Goal: Information Seeking & Learning: Learn about a topic

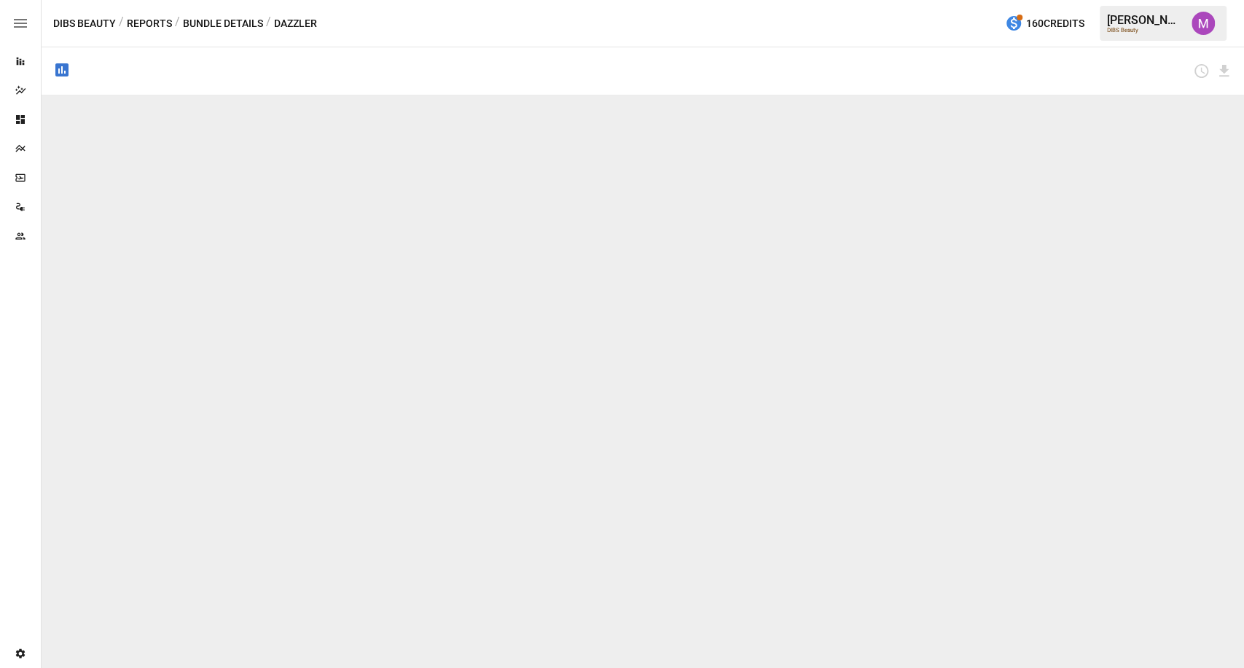
click at [26, 23] on icon "button" at bounding box center [20, 23] width 13 height 9
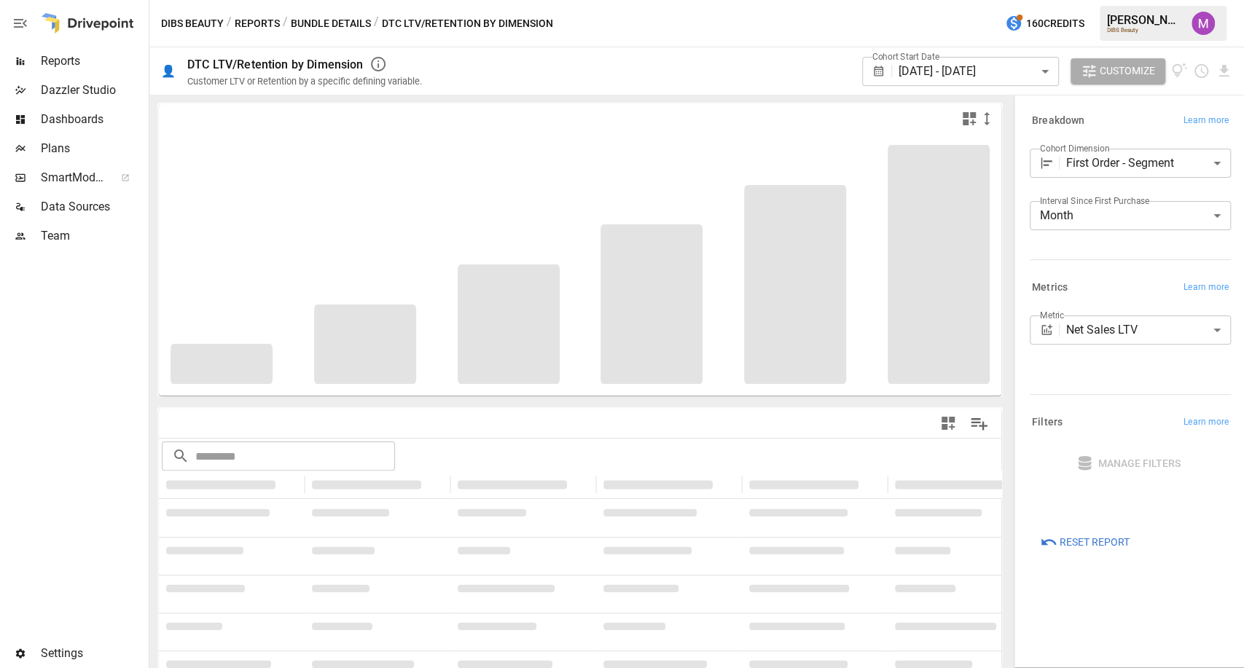
click at [68, 142] on span "Plans" at bounding box center [93, 148] width 105 height 17
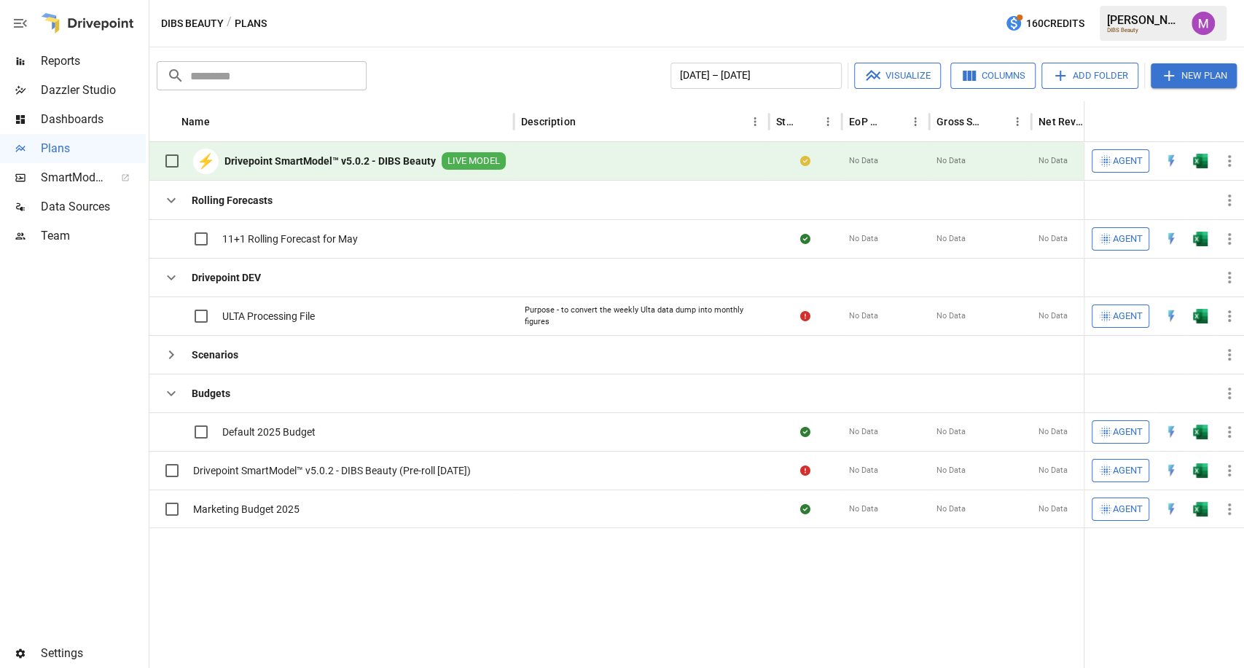
click at [84, 653] on span "Settings" at bounding box center [93, 653] width 105 height 17
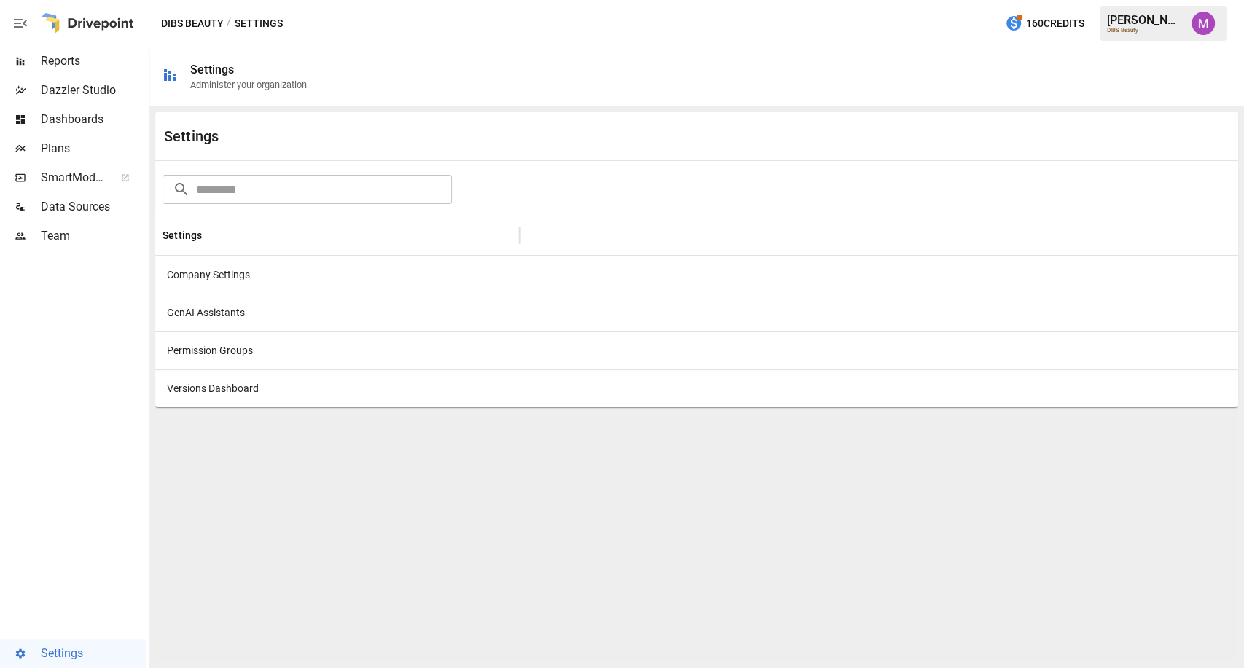
click at [72, 152] on span "Plans" at bounding box center [93, 148] width 105 height 17
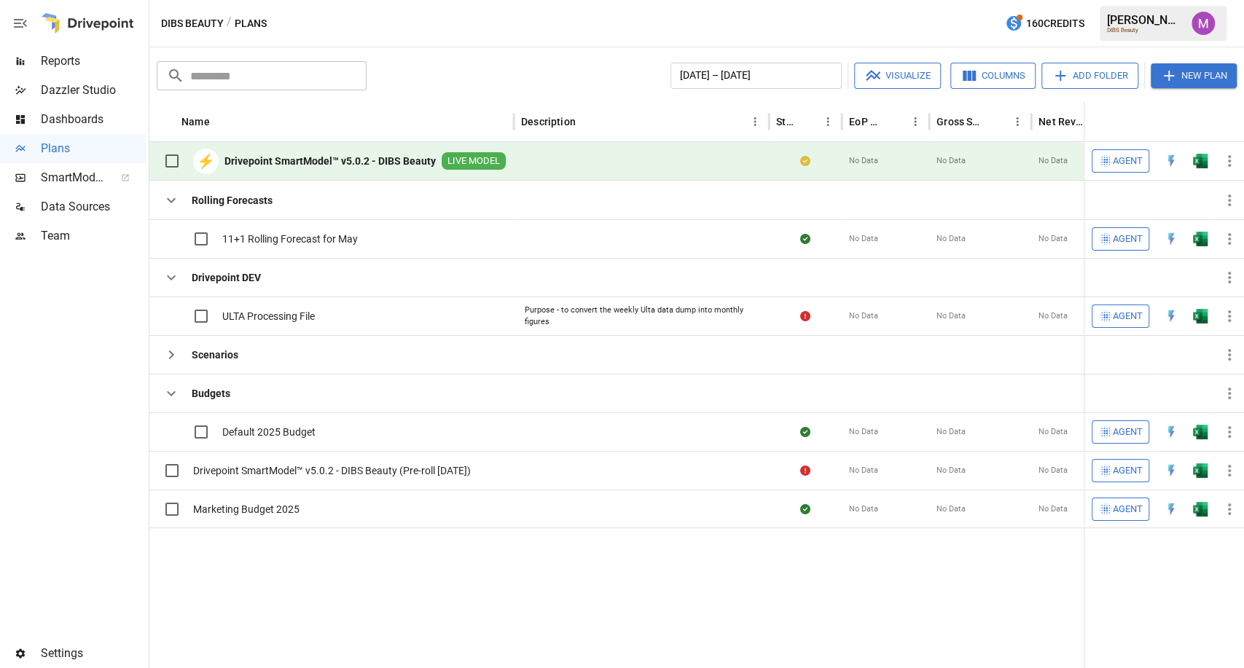
click at [82, 107] on div "Dashboards" at bounding box center [73, 119] width 146 height 29
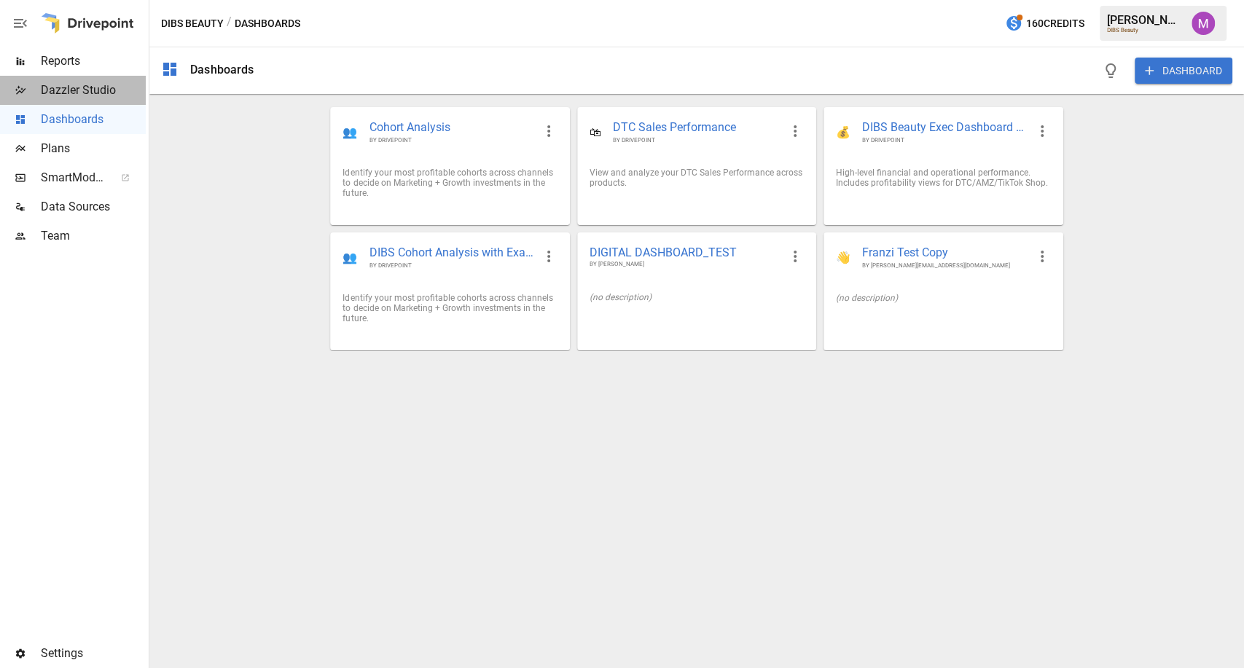
click at [70, 84] on span "Dazzler Studio" at bounding box center [93, 90] width 105 height 17
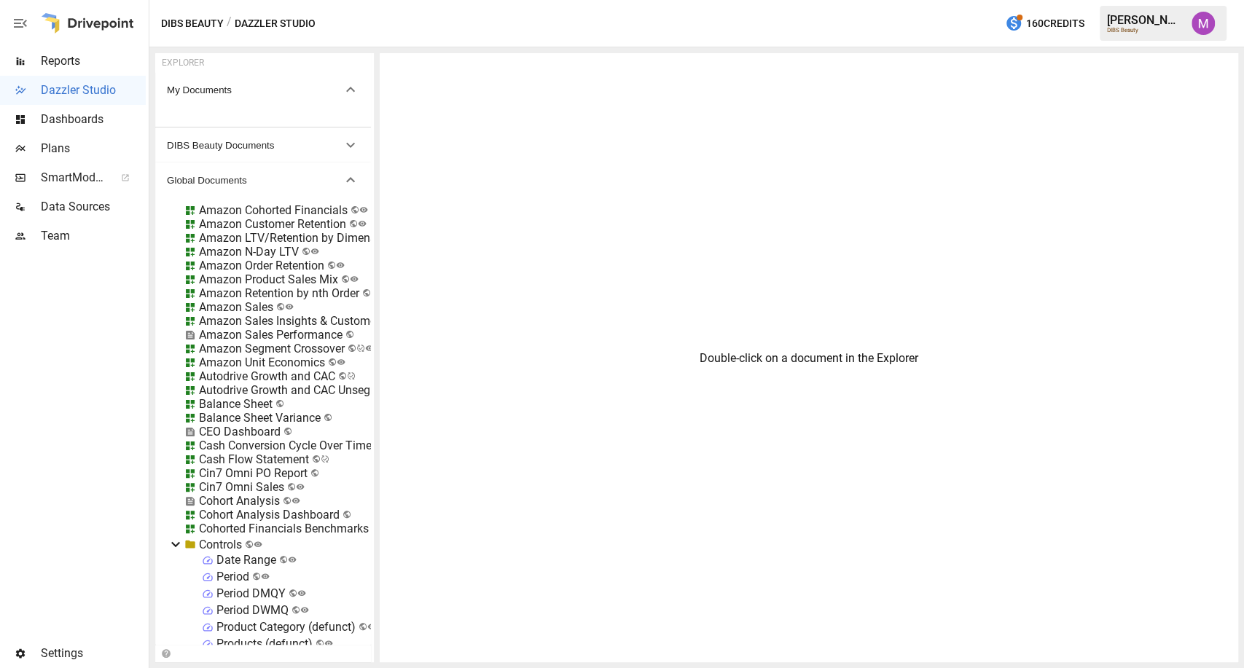
click at [66, 61] on span "Reports" at bounding box center [93, 60] width 105 height 17
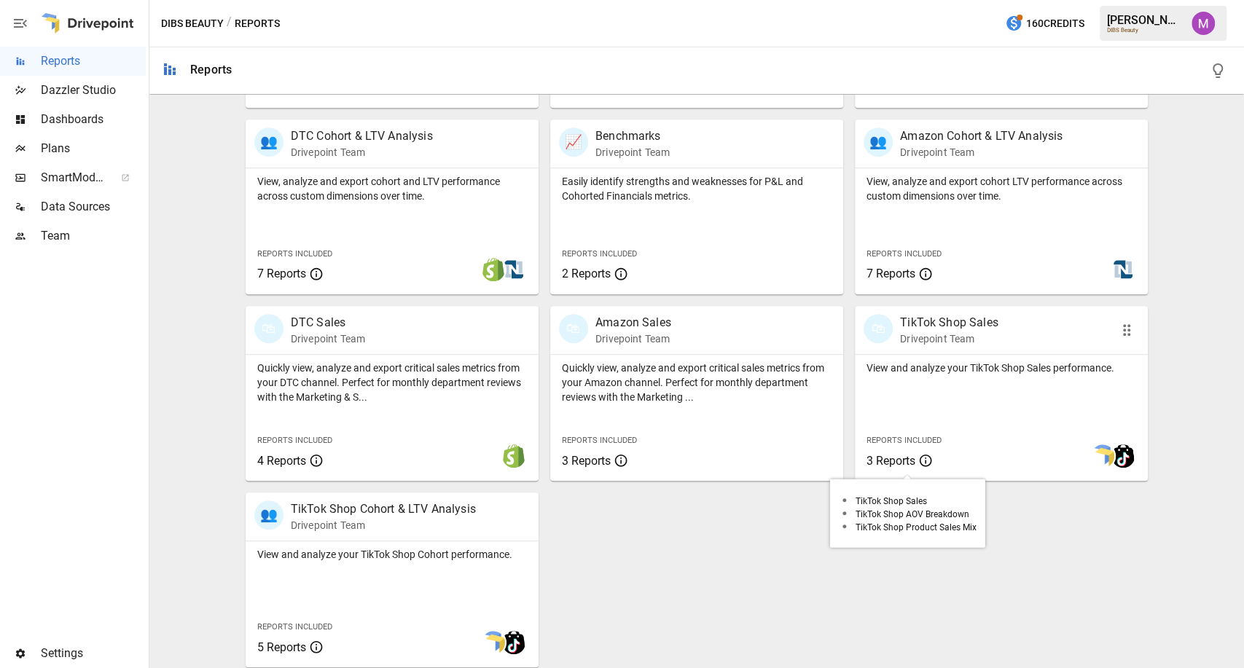
scroll to position [461, 0]
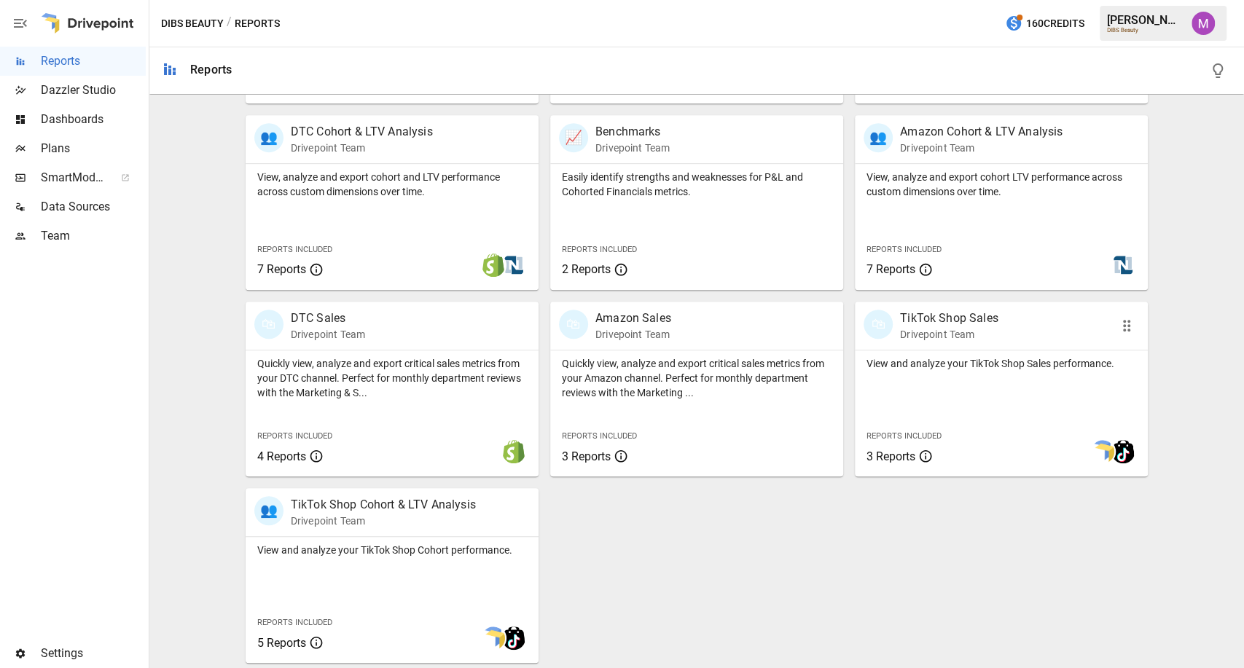
click at [948, 362] on p "View and analyze your TikTok Shop Sales performance." at bounding box center [1002, 363] width 270 height 15
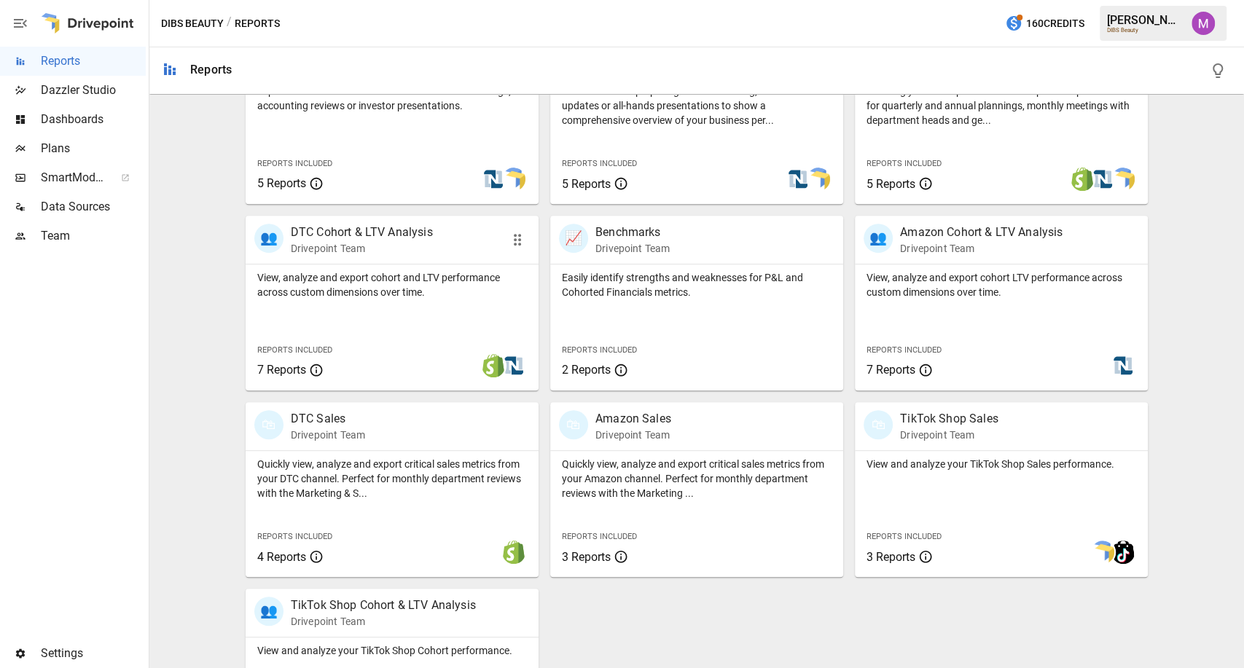
scroll to position [461, 0]
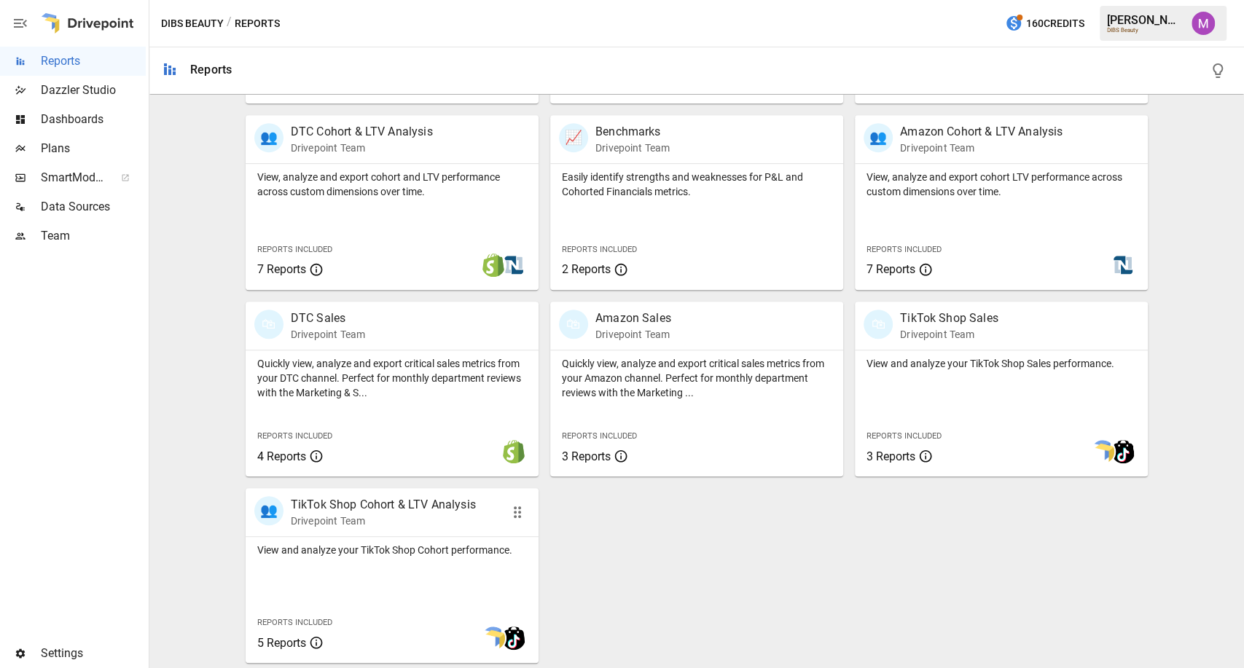
click at [354, 547] on p "View and analyze your TikTok Shop Cohort performance." at bounding box center [392, 550] width 270 height 15
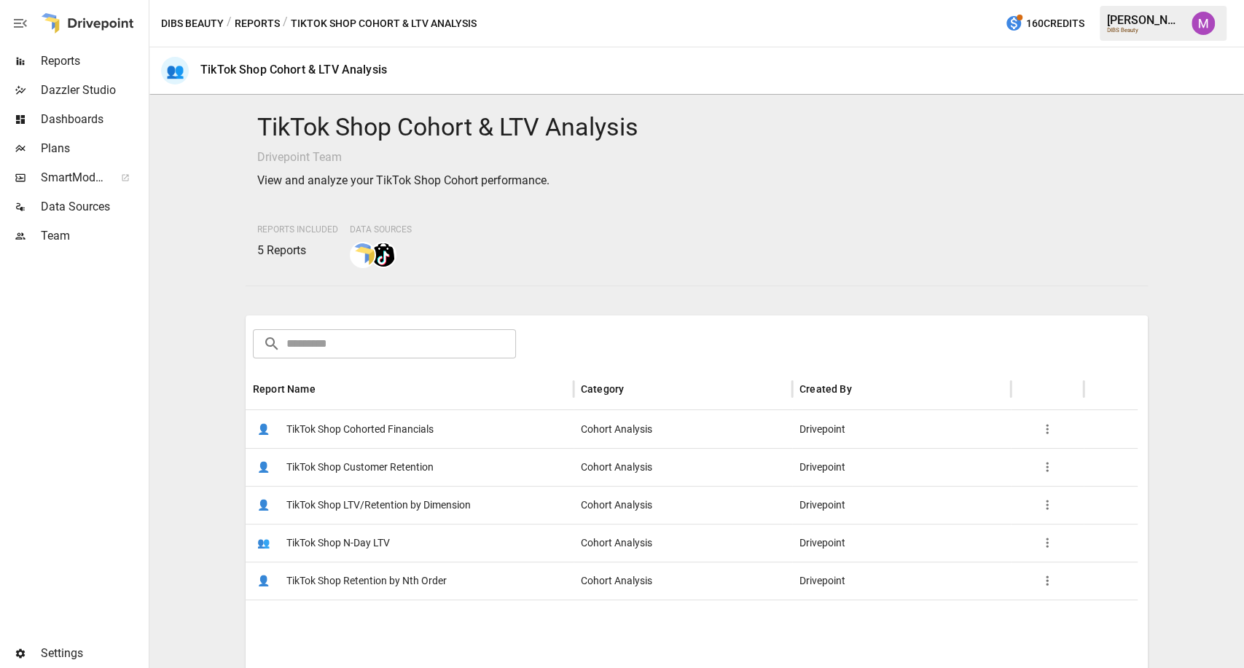
click at [389, 464] on span "TikTok Shop Customer Retention" at bounding box center [359, 467] width 147 height 37
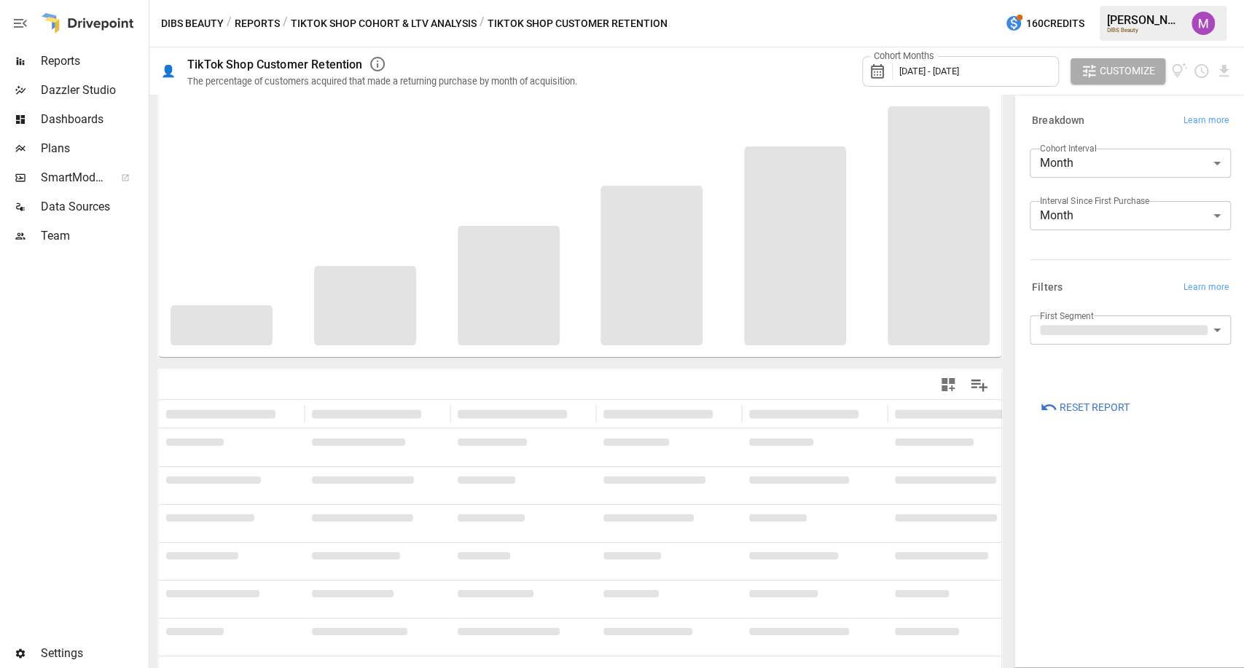
scroll to position [41, 0]
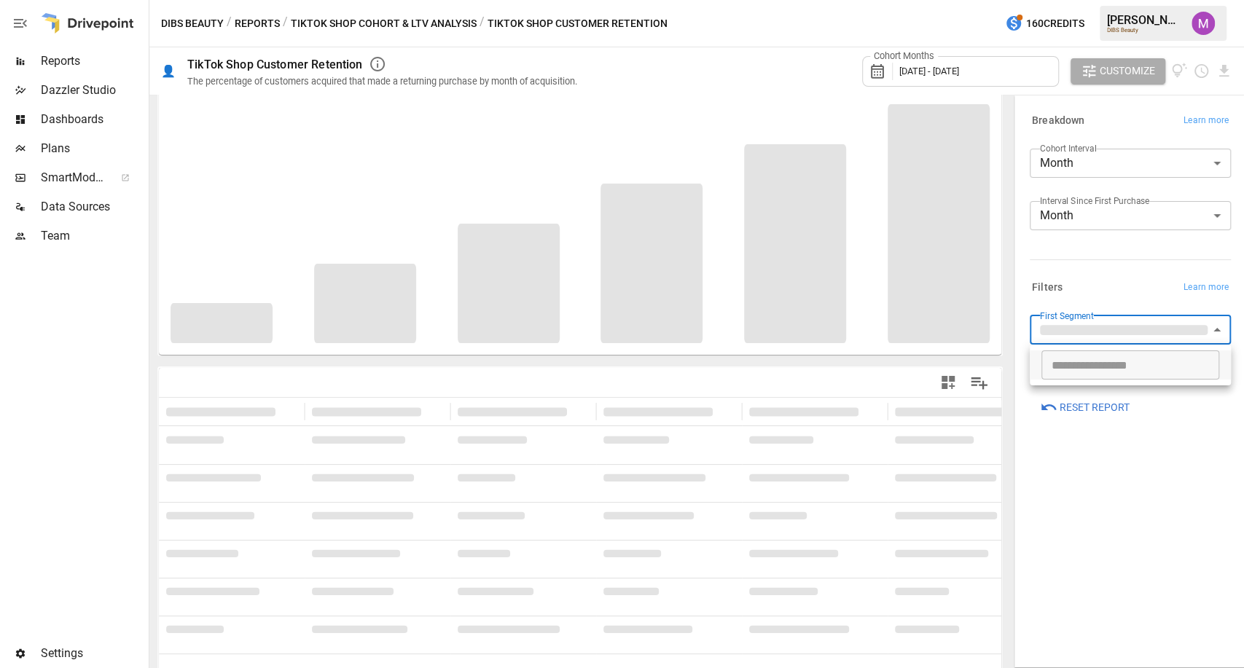
click at [1146, 0] on body "Reports Dazzler Studio Dashboards Plans SmartModel ™ Data Sources Team Settings…" at bounding box center [622, 0] width 1244 height 0
click at [1212, 287] on div at bounding box center [622, 334] width 1244 height 668
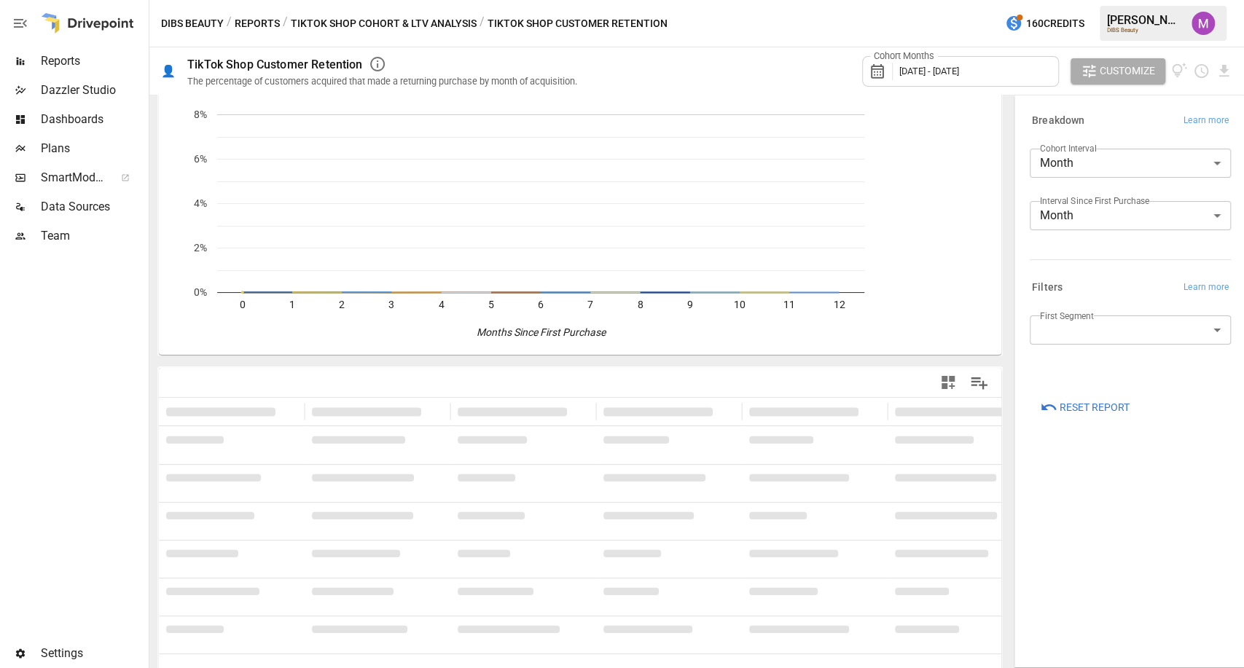
scroll to position [0, 0]
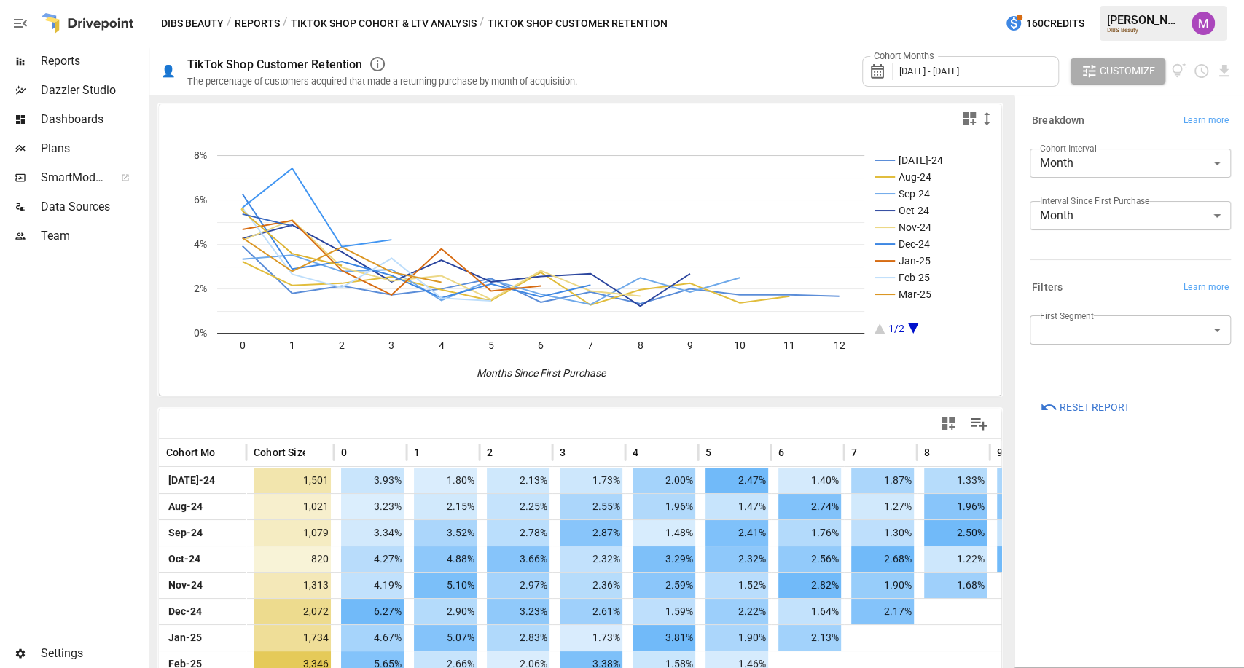
click at [1212, 287] on span "Learn more" at bounding box center [1206, 288] width 45 height 15
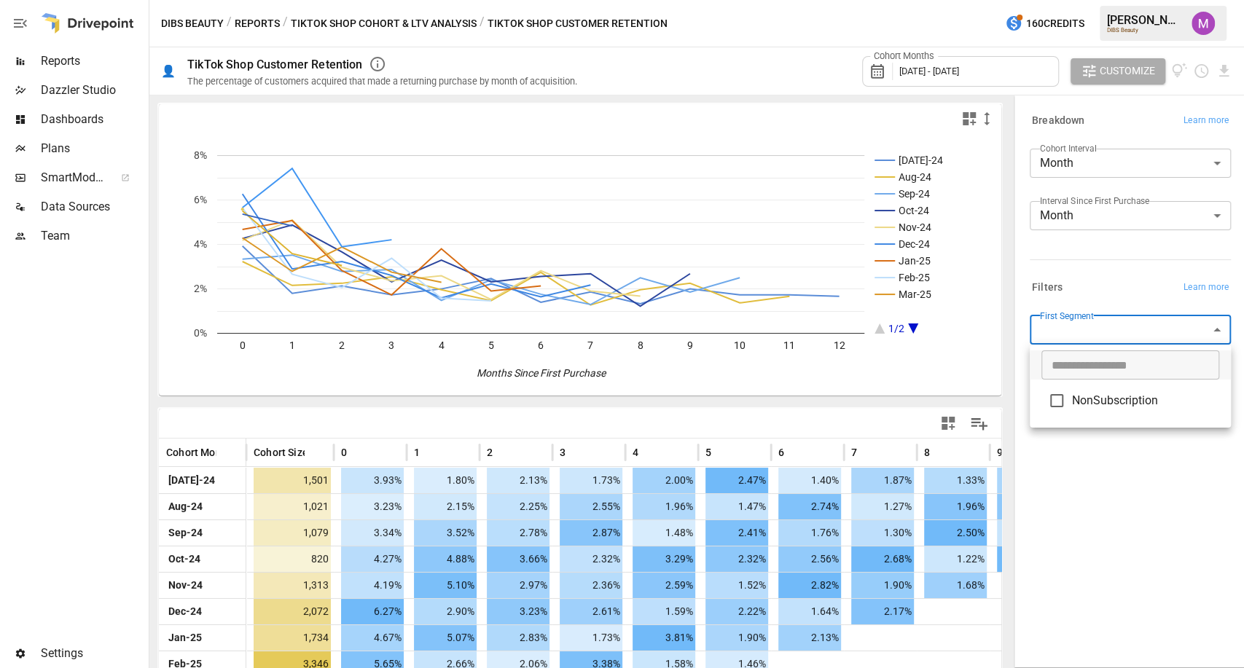
click at [1079, 0] on body "Reports Dazzler Studio Dashboards Plans SmartModel ™ Data Sources Team Settings…" at bounding box center [622, 0] width 1244 height 0
click at [1138, 276] on div at bounding box center [622, 334] width 1244 height 668
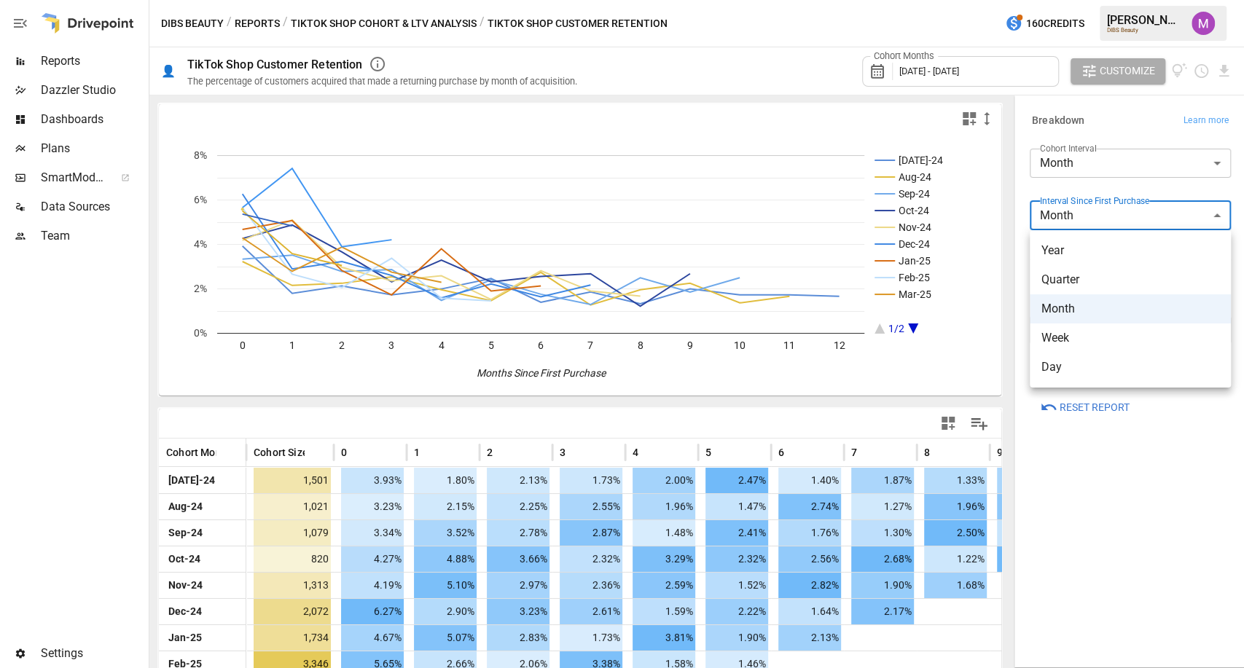
click at [1114, 0] on body "Reports Dazzler Studio Dashboards Plans SmartModel ™ Data Sources Team Settings…" at bounding box center [622, 0] width 1244 height 0
click at [1107, 169] on div at bounding box center [622, 334] width 1244 height 668
click at [1112, 0] on body "Reports Dazzler Studio Dashboards Plans SmartModel ™ Data Sources Team Settings…" at bounding box center [622, 0] width 1244 height 0
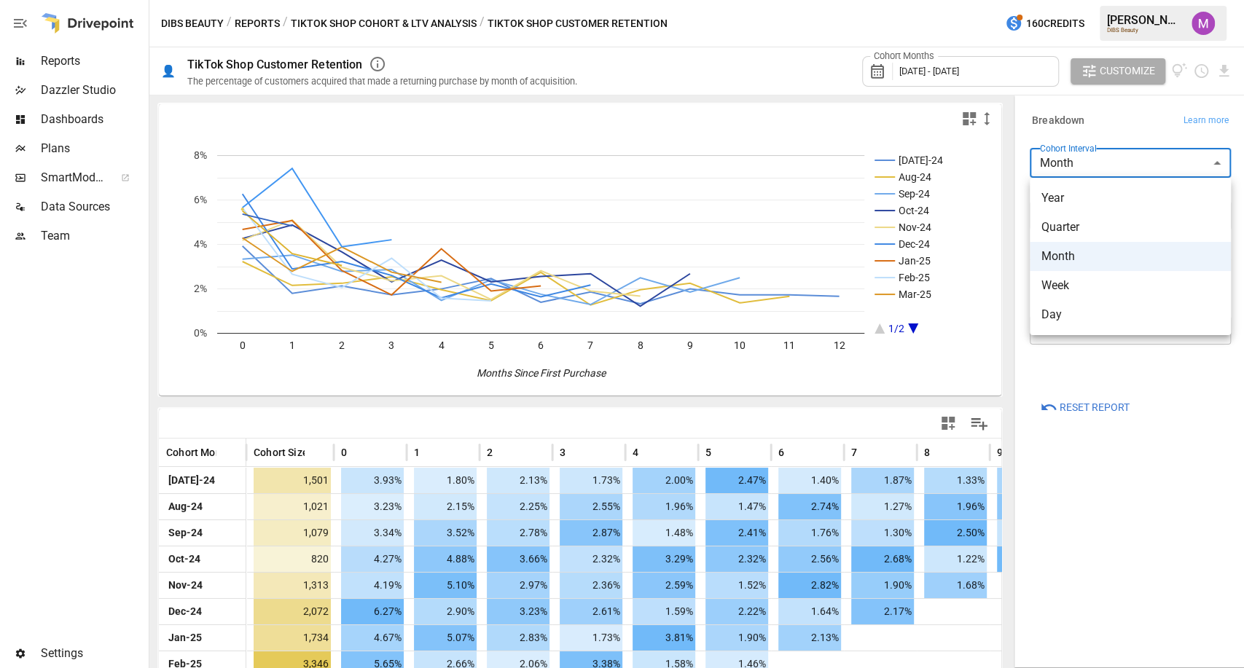
click at [1112, 163] on div at bounding box center [622, 334] width 1244 height 668
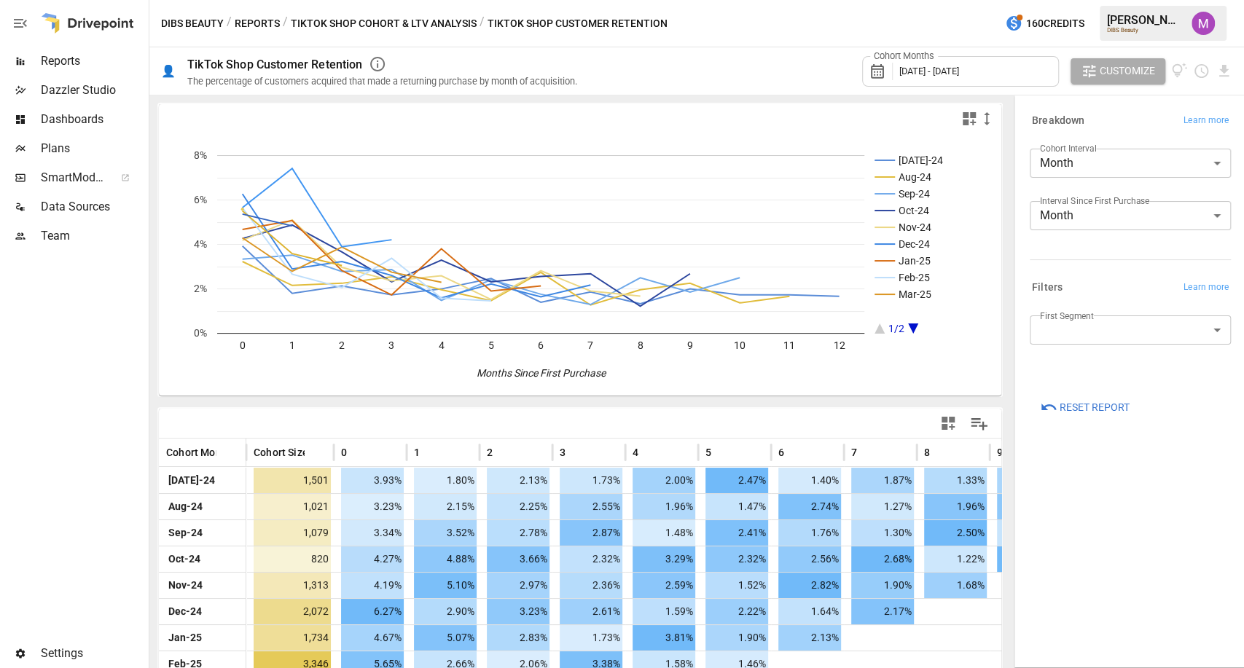
click at [414, 19] on button "TikTok Shop Cohort & LTV Analysis" at bounding box center [384, 24] width 186 height 18
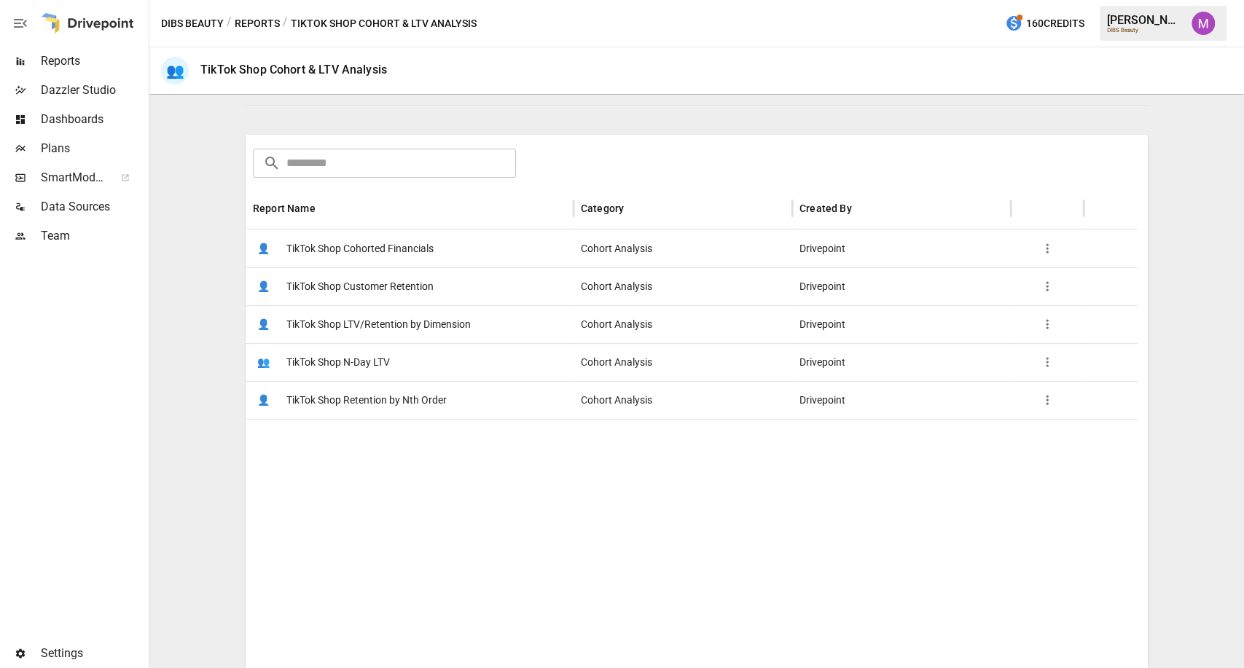
scroll to position [208, 0]
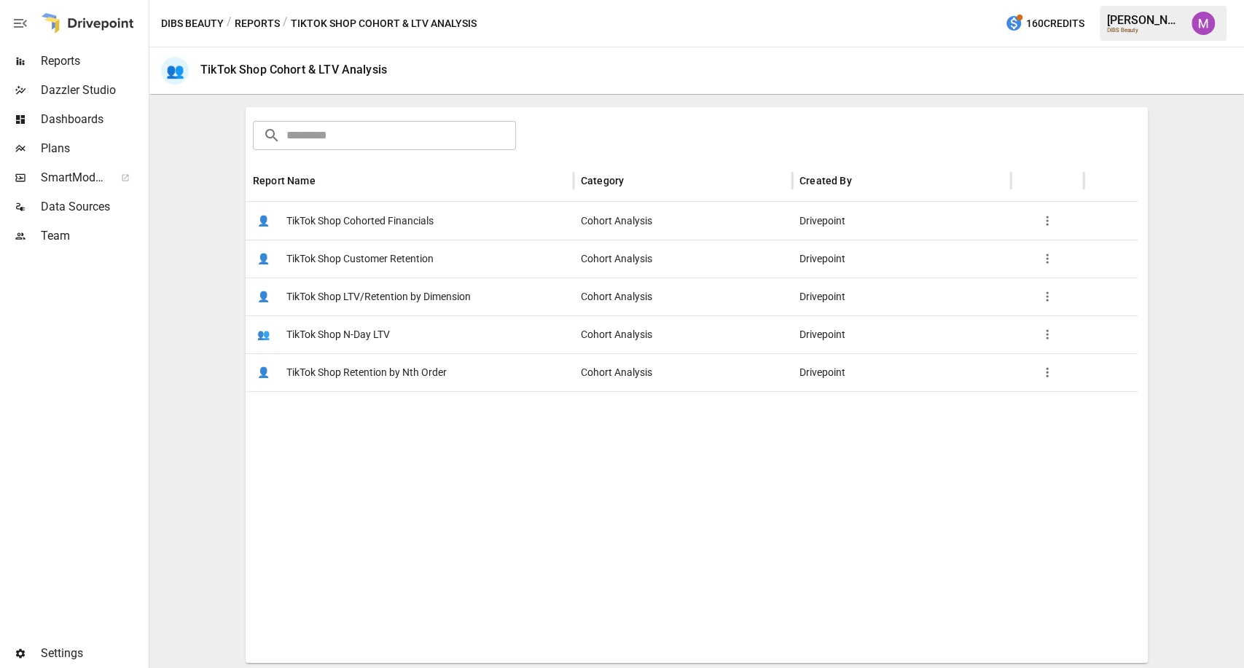
click at [402, 375] on span "TikTok Shop Retention by Nth Order" at bounding box center [366, 372] width 160 height 37
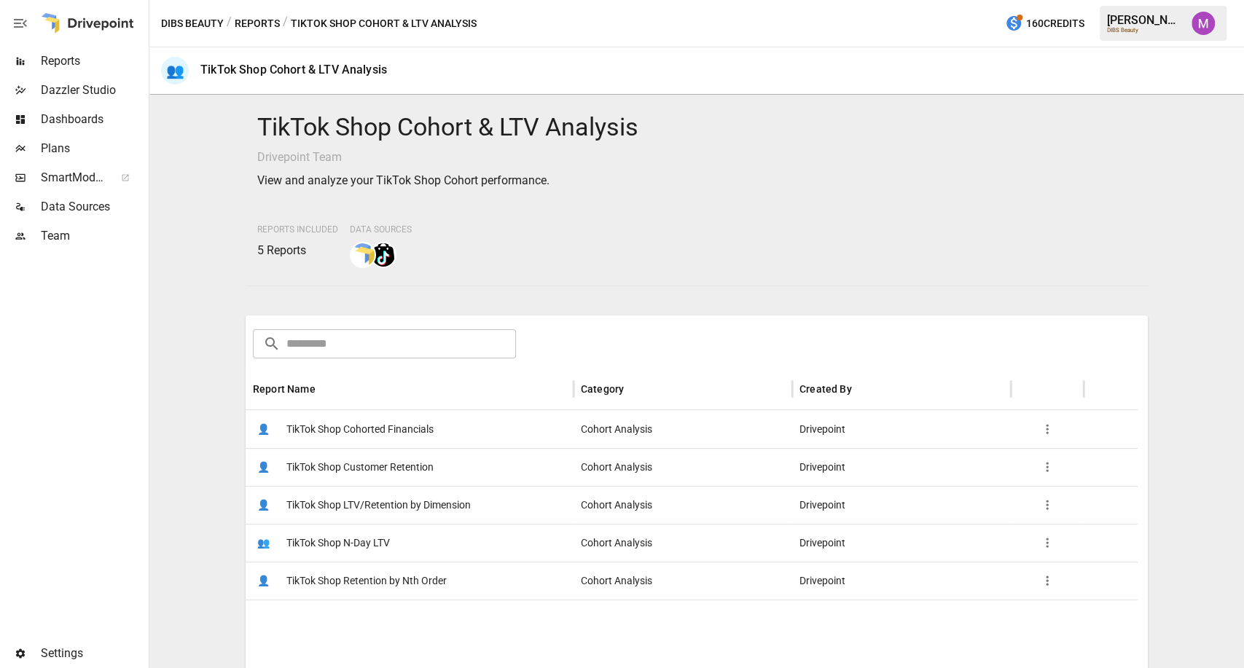
scroll to position [162, 0]
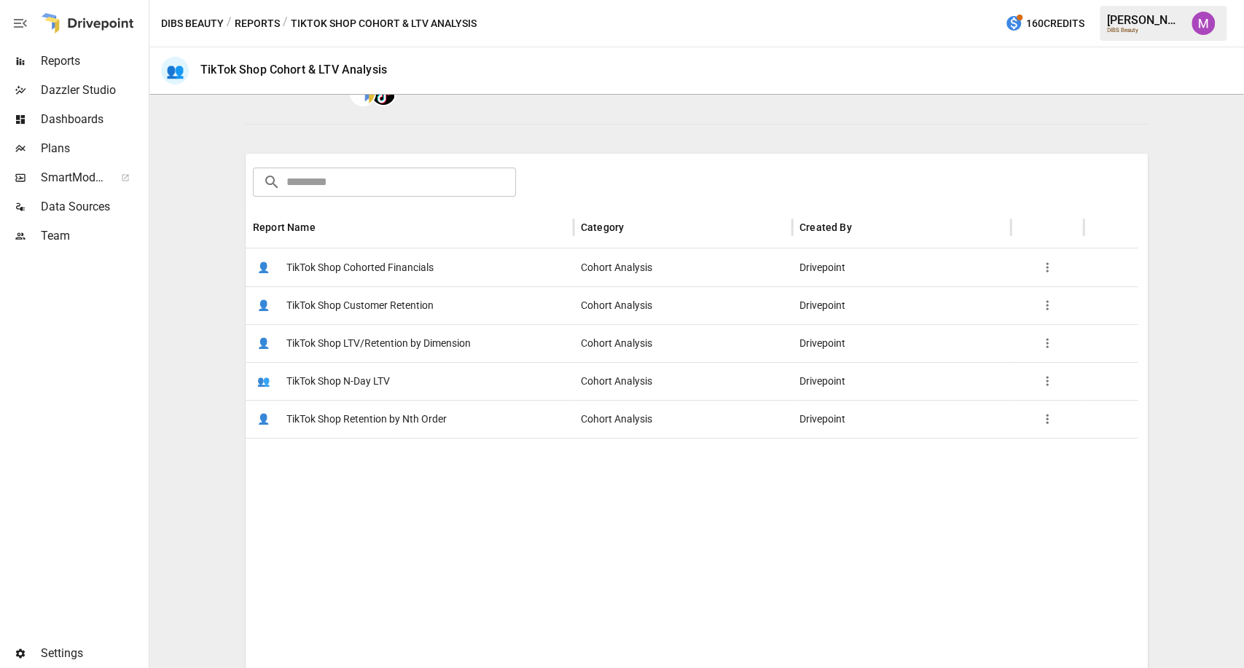
click at [388, 310] on span "TikTok Shop Customer Retention" at bounding box center [359, 305] width 147 height 37
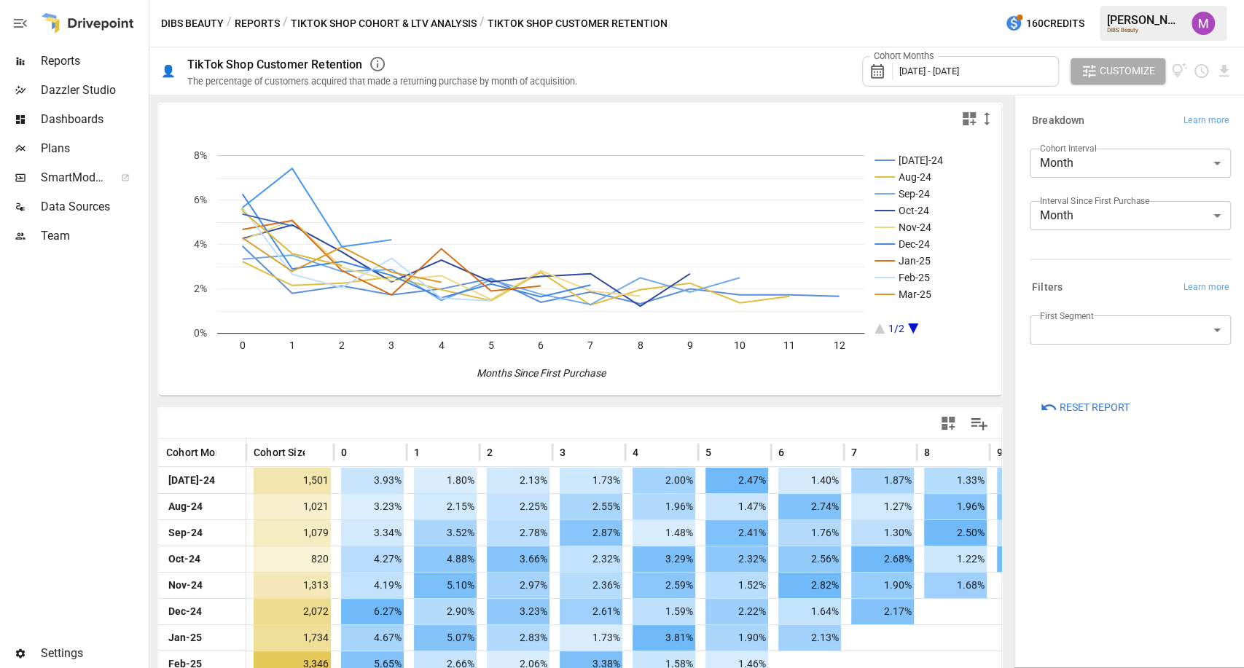
click at [429, 15] on button "TikTok Shop Cohort & LTV Analysis" at bounding box center [384, 24] width 186 height 18
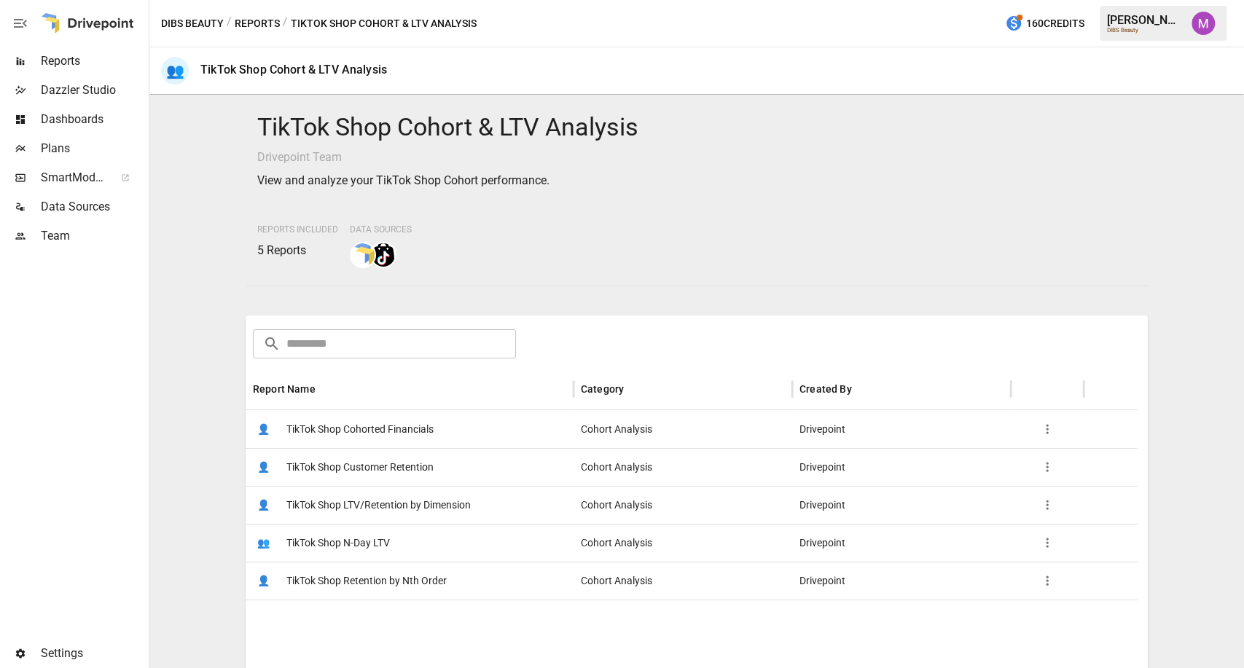
click at [362, 429] on span "TikTok Shop Cohorted Financials" at bounding box center [359, 429] width 147 height 37
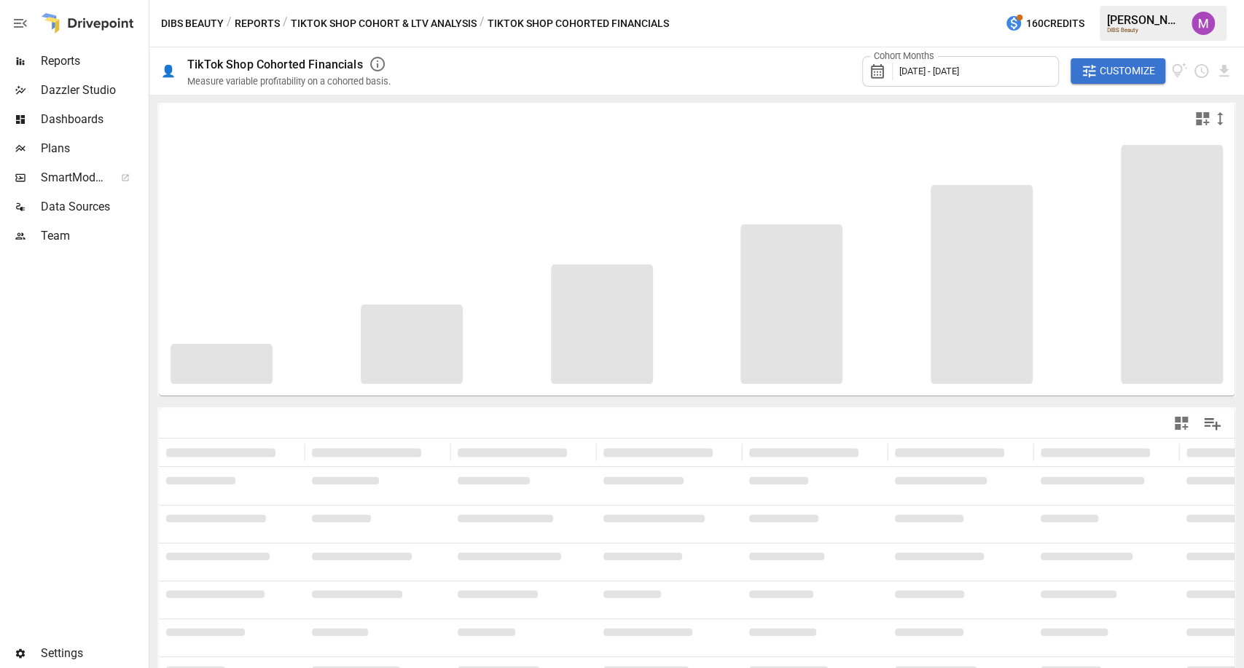
click at [1117, 69] on span "Customize" at bounding box center [1127, 71] width 55 height 18
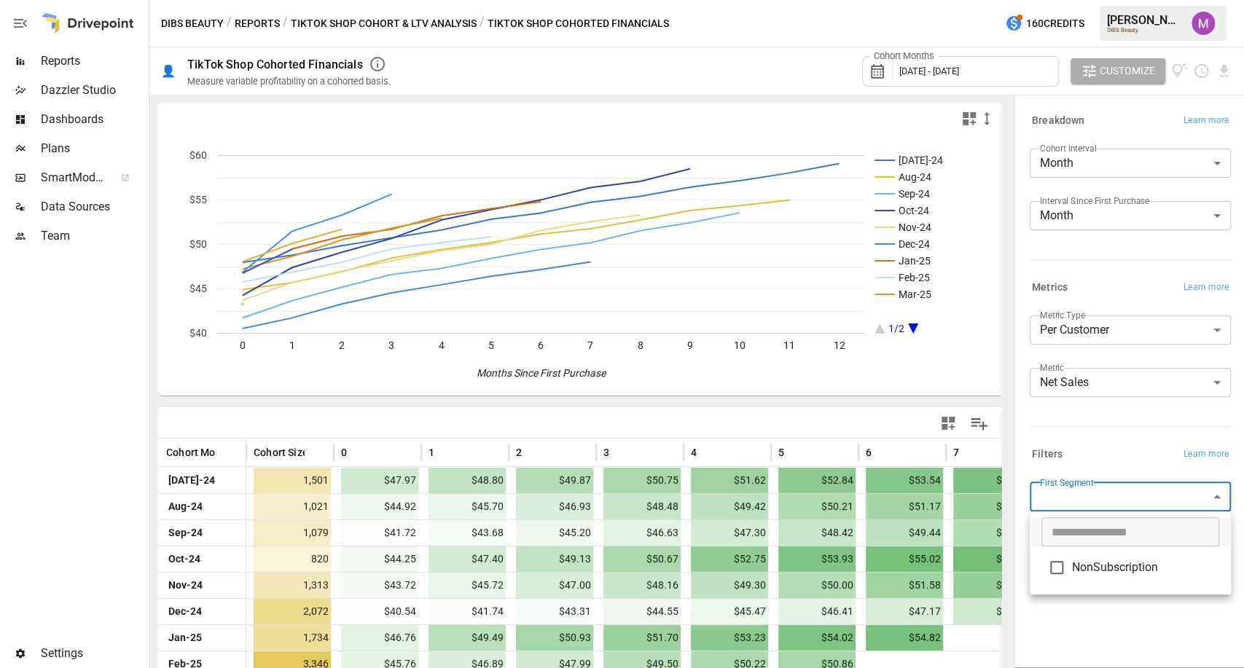
click at [1120, 0] on body "Reports Dazzler Studio Dashboards Plans SmartModel ™ Data Sources Team Settings…" at bounding box center [622, 0] width 1244 height 0
click at [1120, 459] on div at bounding box center [622, 334] width 1244 height 668
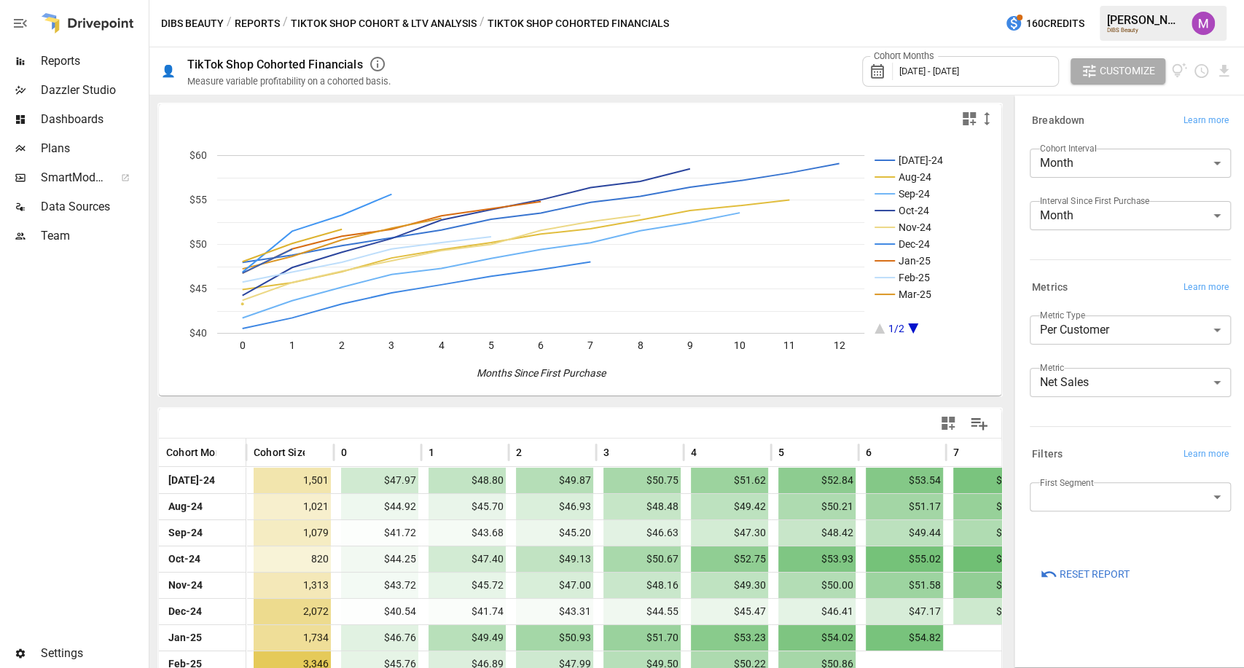
click at [1124, 515] on div "First Segment ​" at bounding box center [1130, 503] width 201 height 41
click at [1114, 0] on body "Reports Dazzler Studio Dashboards Plans SmartModel ™ Data Sources Team Settings…" at bounding box center [622, 0] width 1244 height 0
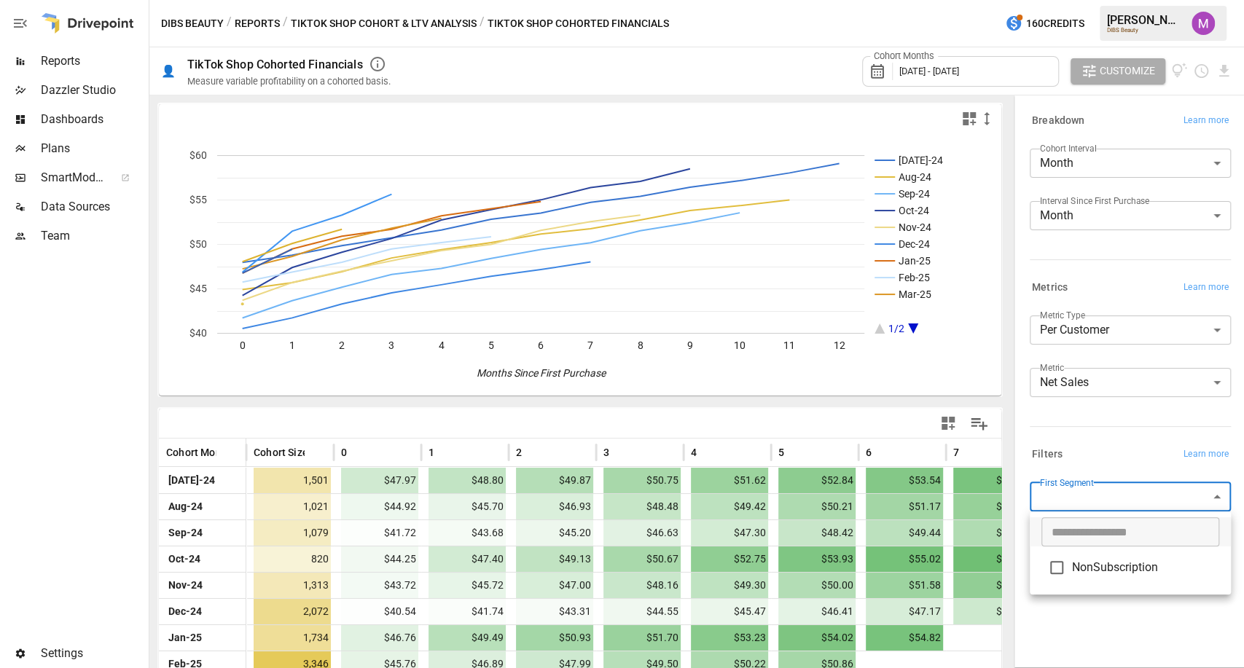
drag, startPoint x: 1075, startPoint y: 453, endPoint x: 1045, endPoint y: 424, distance: 41.7
click at [1074, 453] on div at bounding box center [622, 334] width 1244 height 668
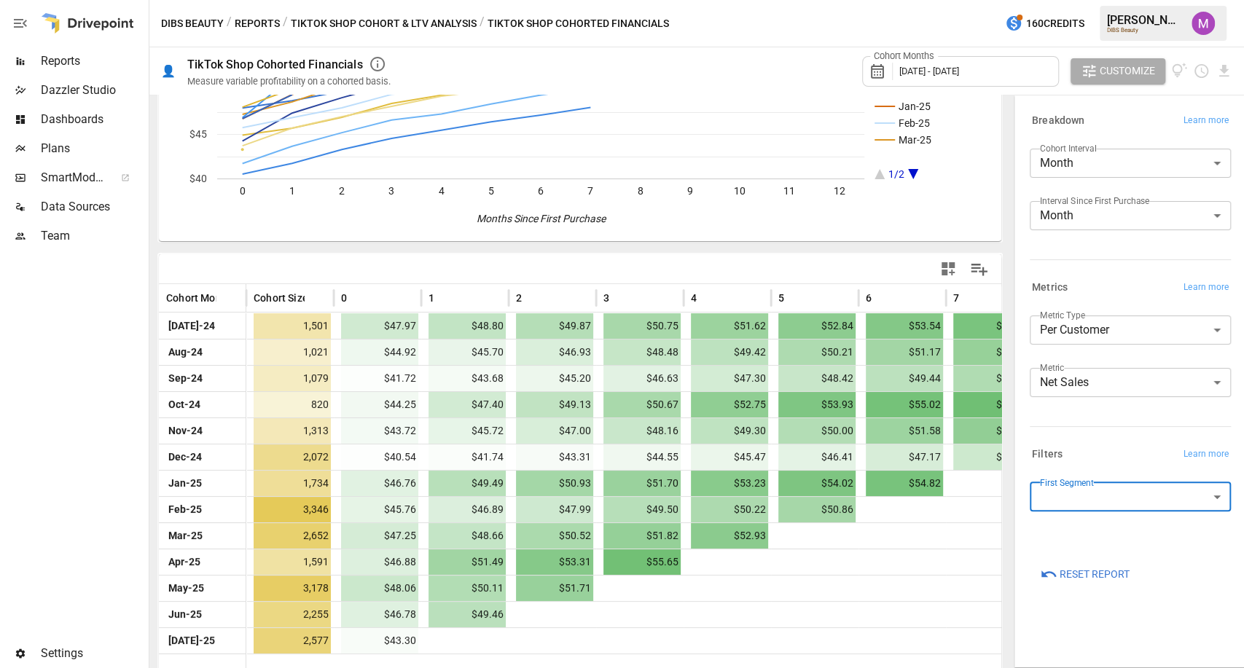
scroll to position [160, 0]
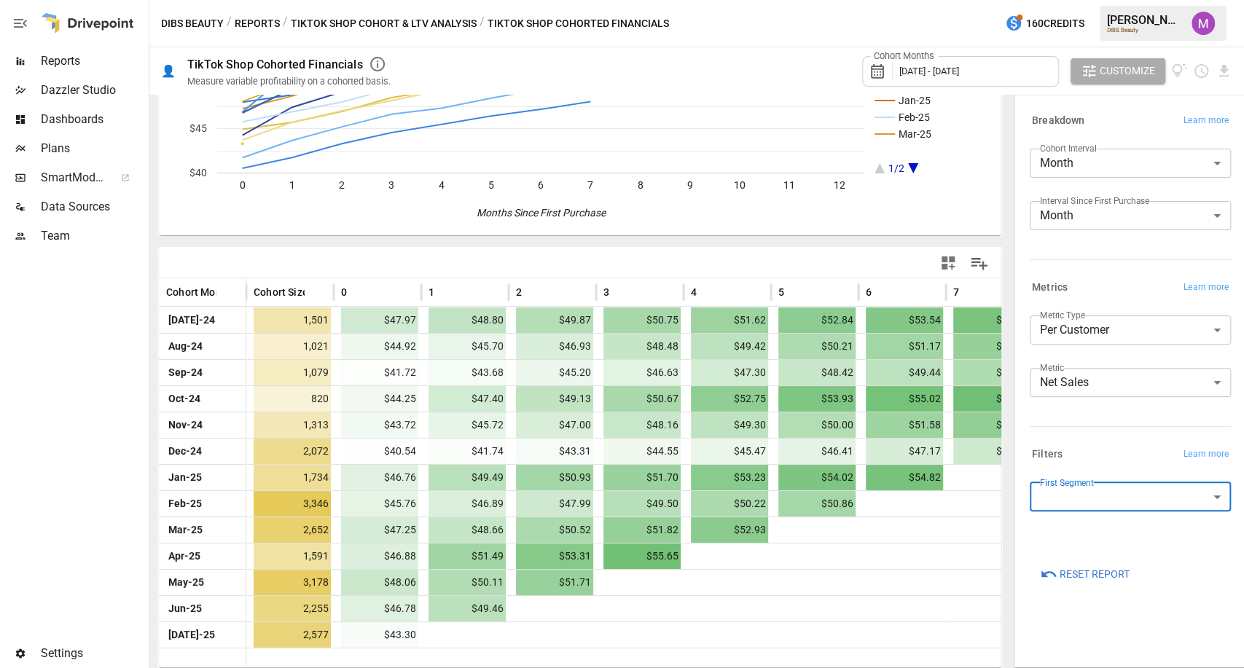
click at [376, 26] on button "TikTok Shop Cohort & LTV Analysis" at bounding box center [384, 24] width 186 height 18
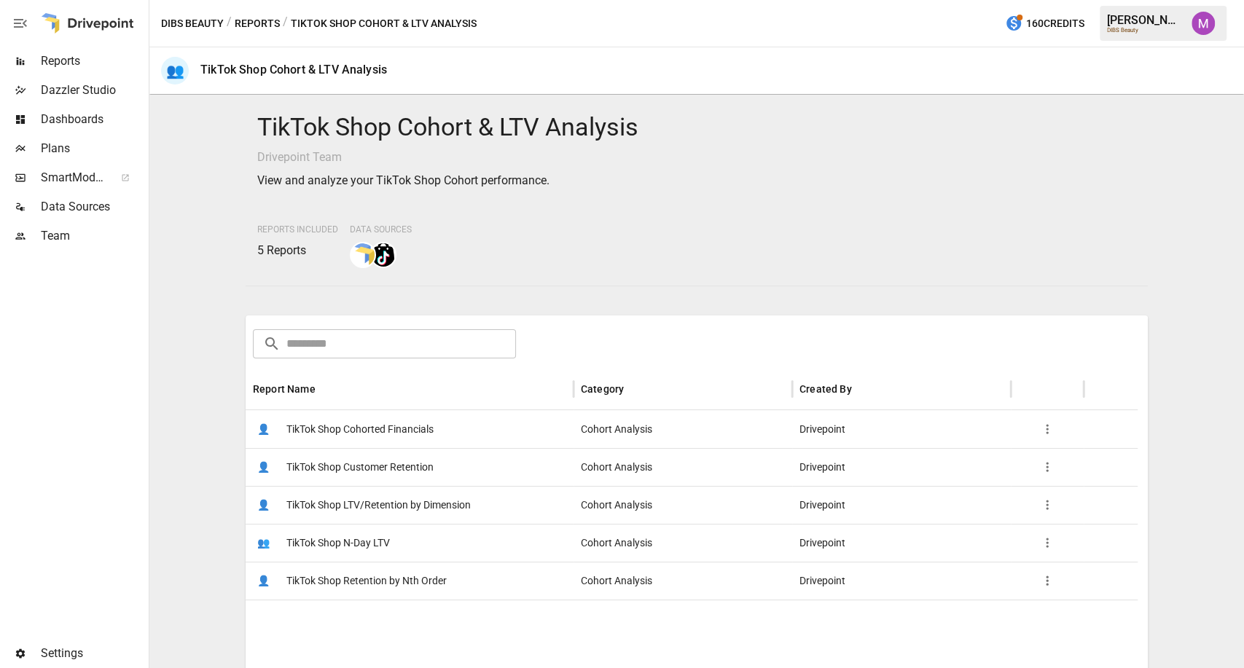
click at [243, 23] on button "Reports" at bounding box center [257, 24] width 45 height 18
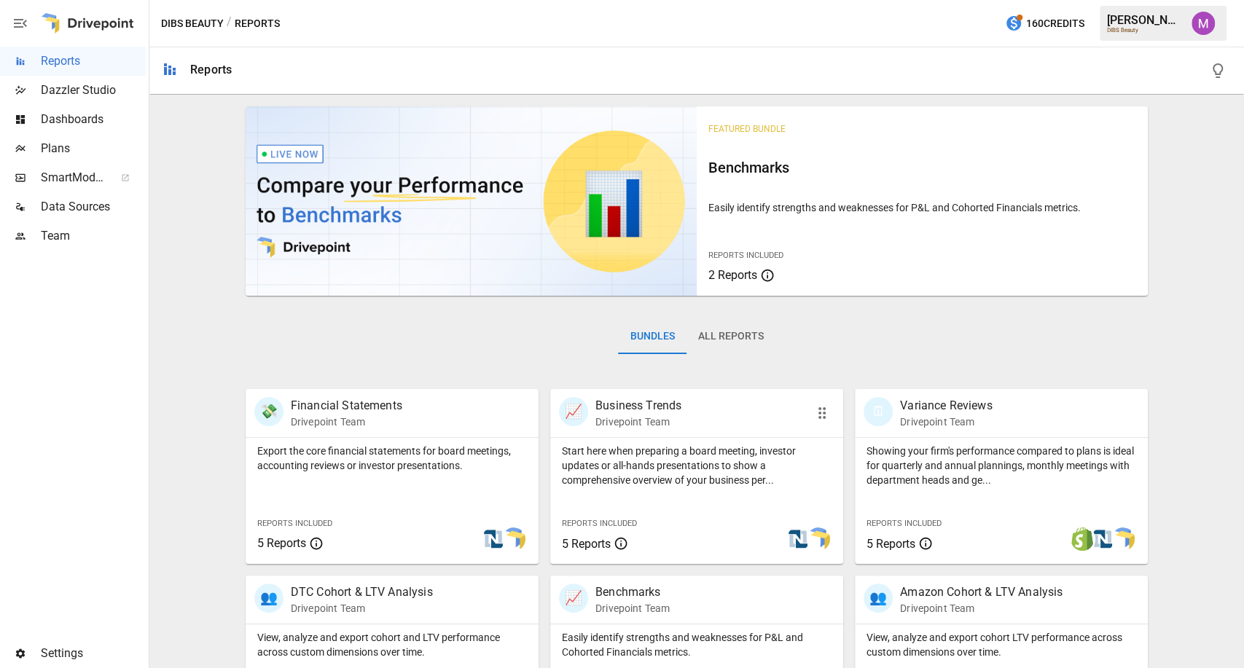
scroll to position [461, 0]
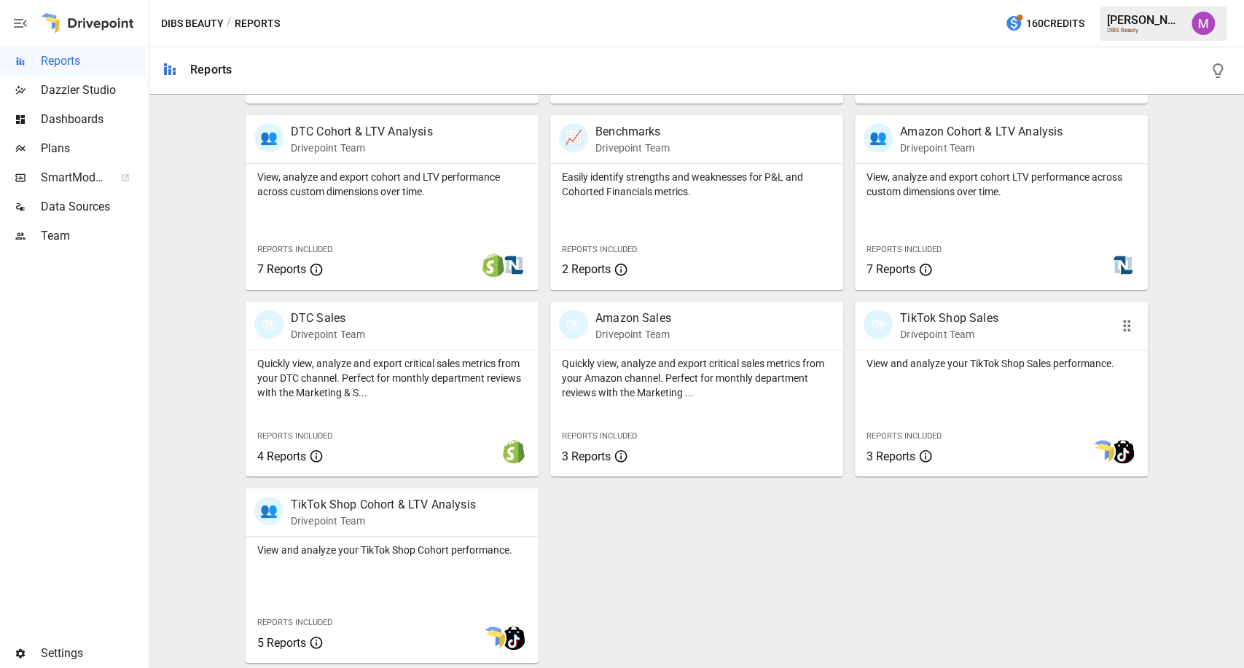
click at [977, 362] on p "View and analyze your TikTok Shop Sales performance." at bounding box center [1002, 363] width 270 height 15
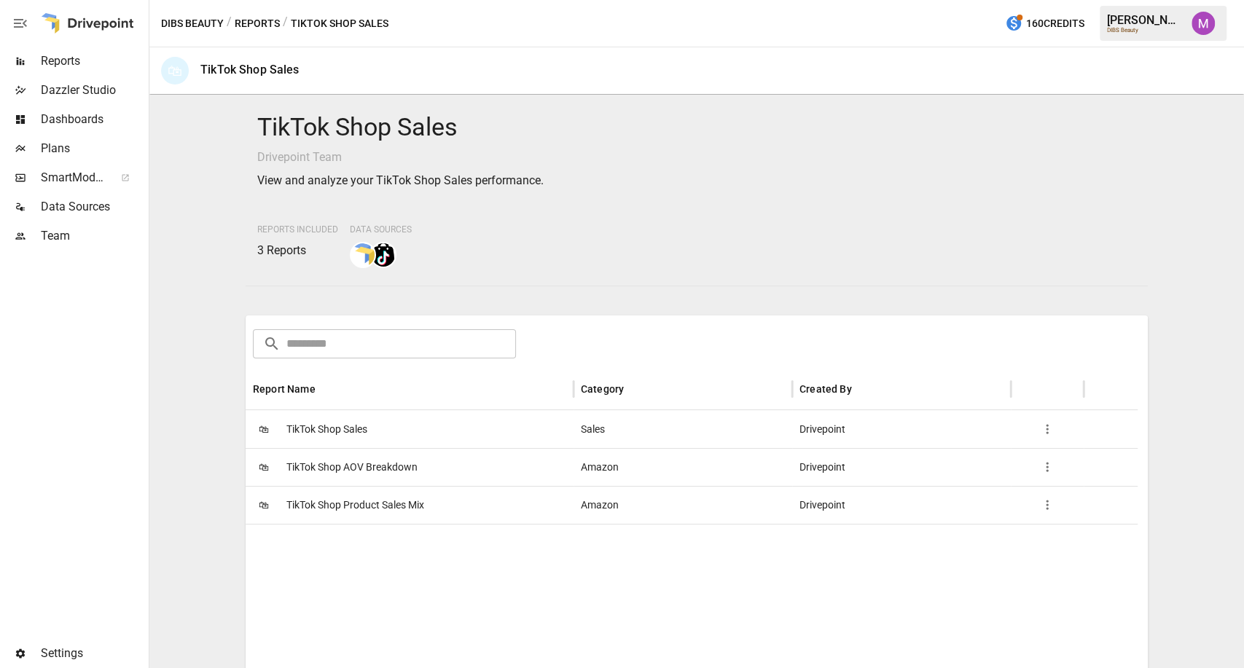
click at [352, 433] on span "TikTok Shop Sales" at bounding box center [326, 429] width 81 height 37
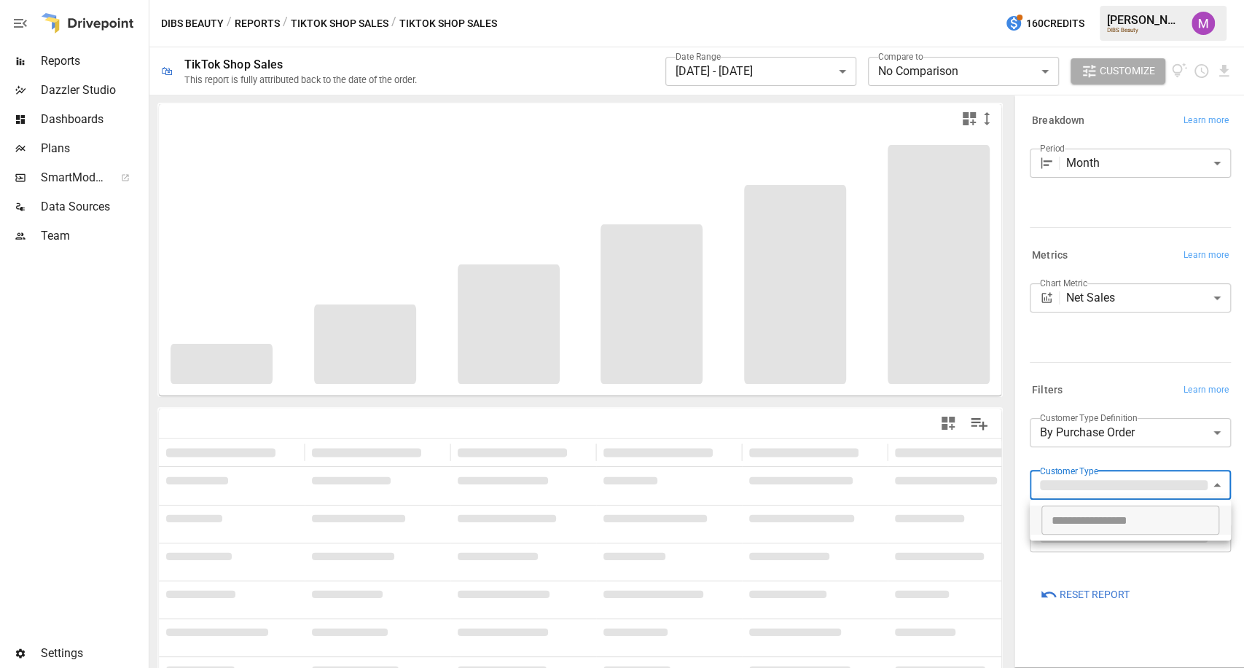
click at [1120, 0] on body "**********" at bounding box center [622, 0] width 1244 height 0
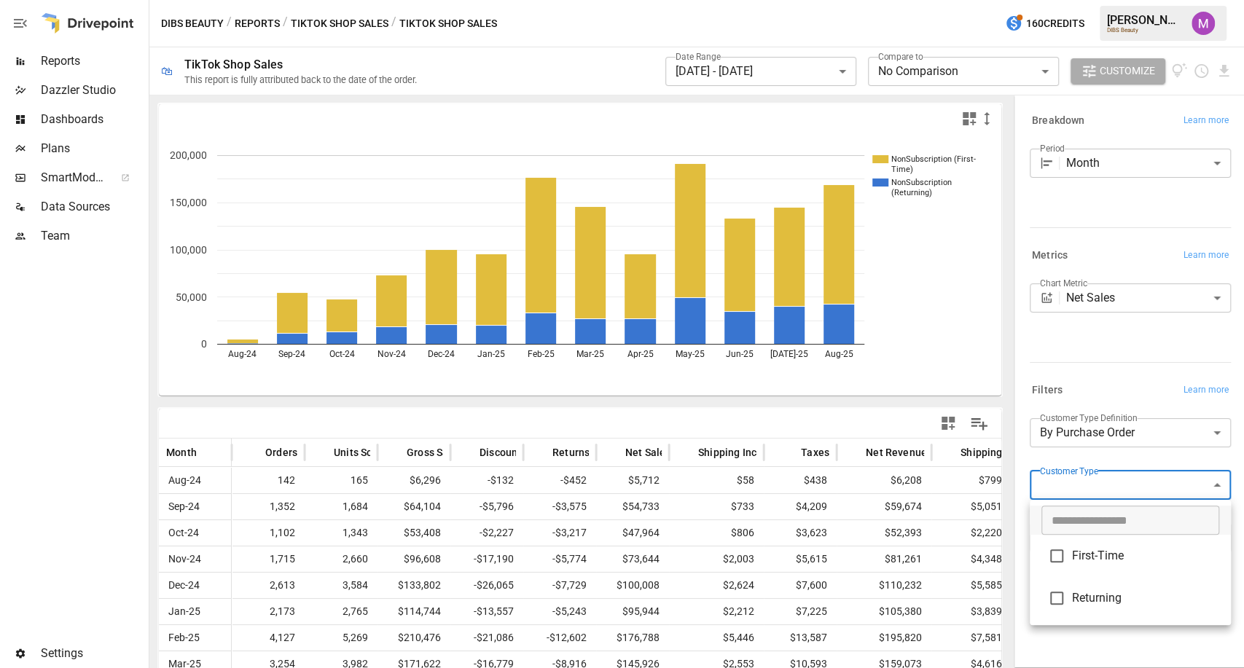
type input "*********"
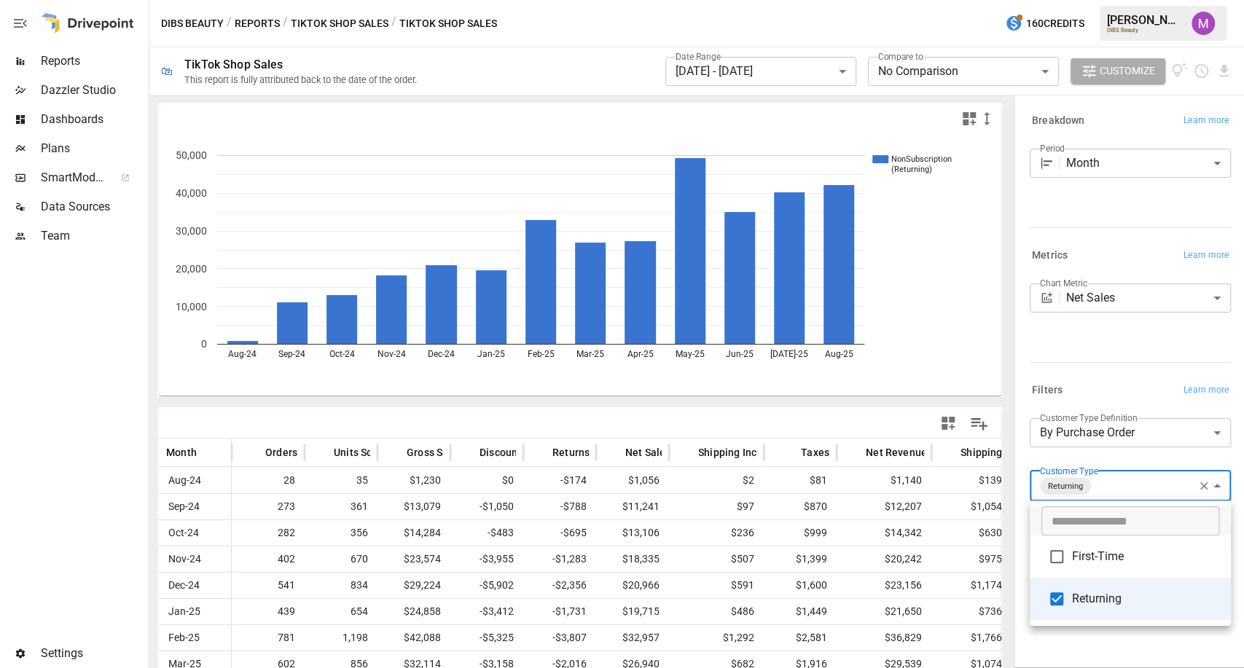
click at [1122, 468] on div at bounding box center [622, 334] width 1244 height 668
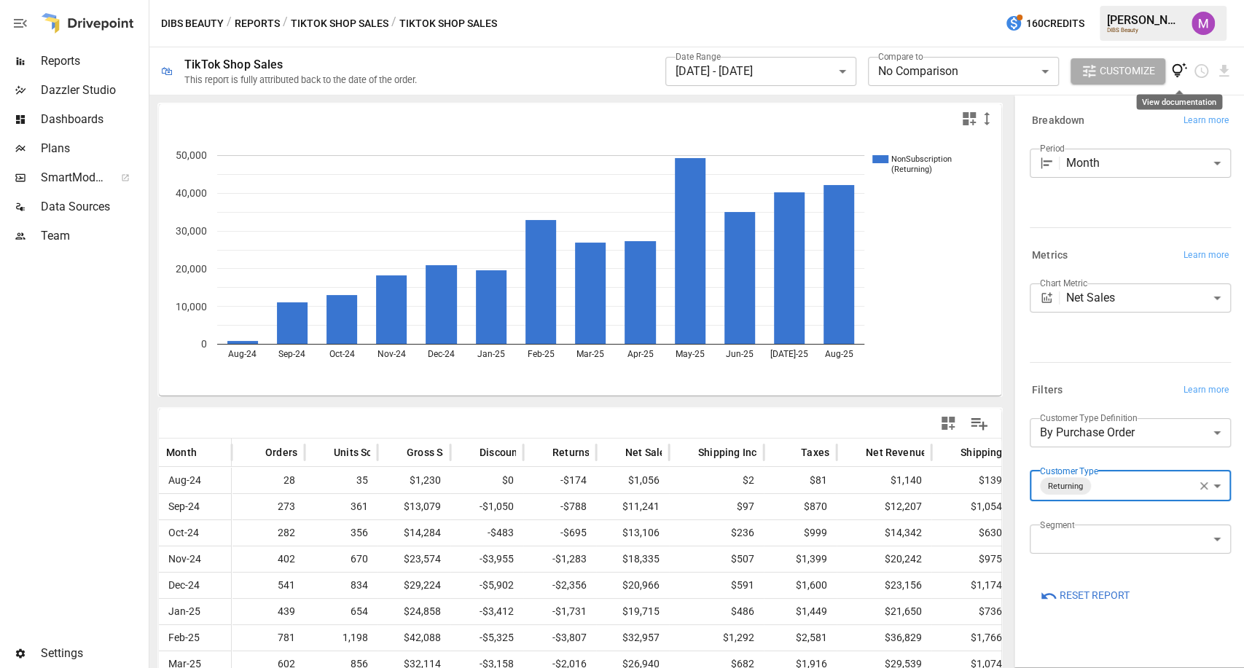
click at [1179, 66] on icon "View documentation" at bounding box center [1179, 70] width 15 height 15
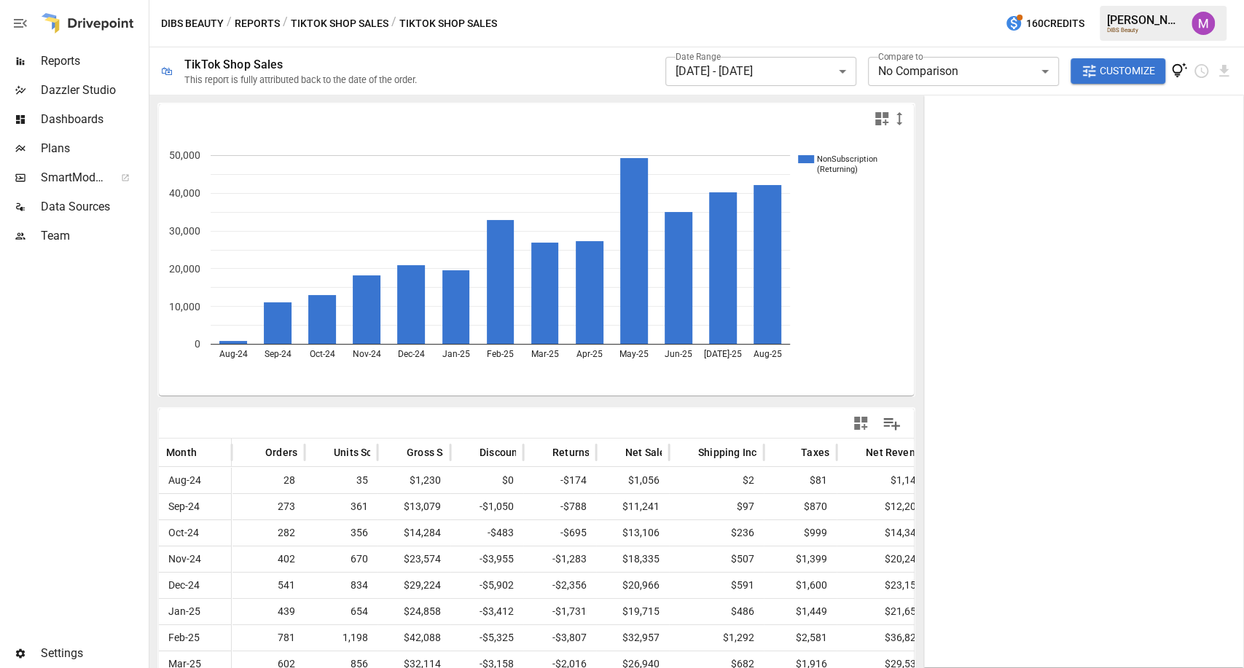
click at [1195, 28] on img "Umer Muhammed" at bounding box center [1203, 23] width 23 height 23
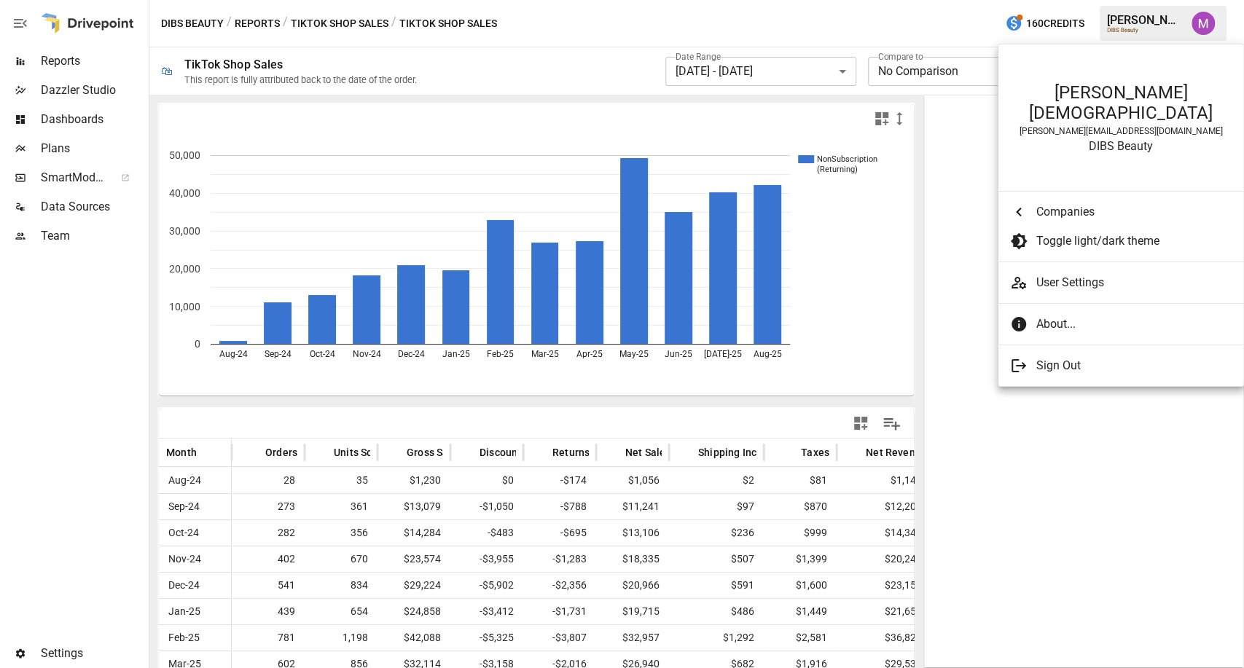
click at [101, 26] on div at bounding box center [622, 334] width 1244 height 668
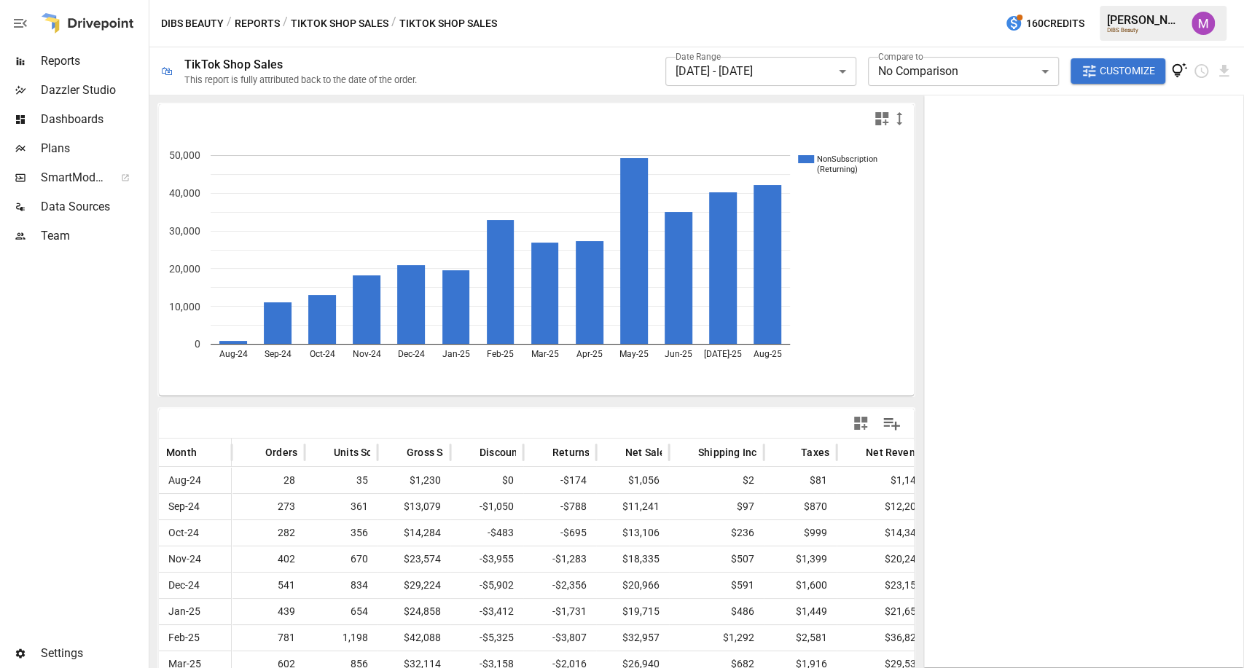
click at [106, 17] on div at bounding box center [87, 23] width 93 height 47
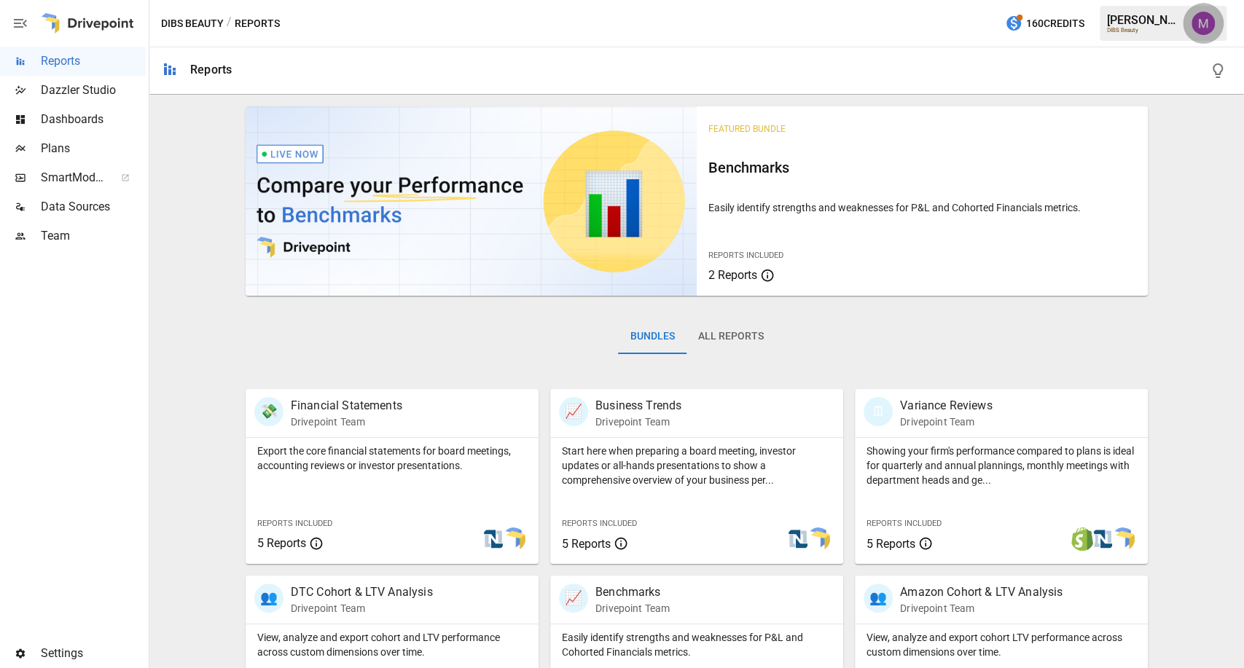
click at [1209, 28] on img "Umer Muhammed" at bounding box center [1203, 23] width 23 height 23
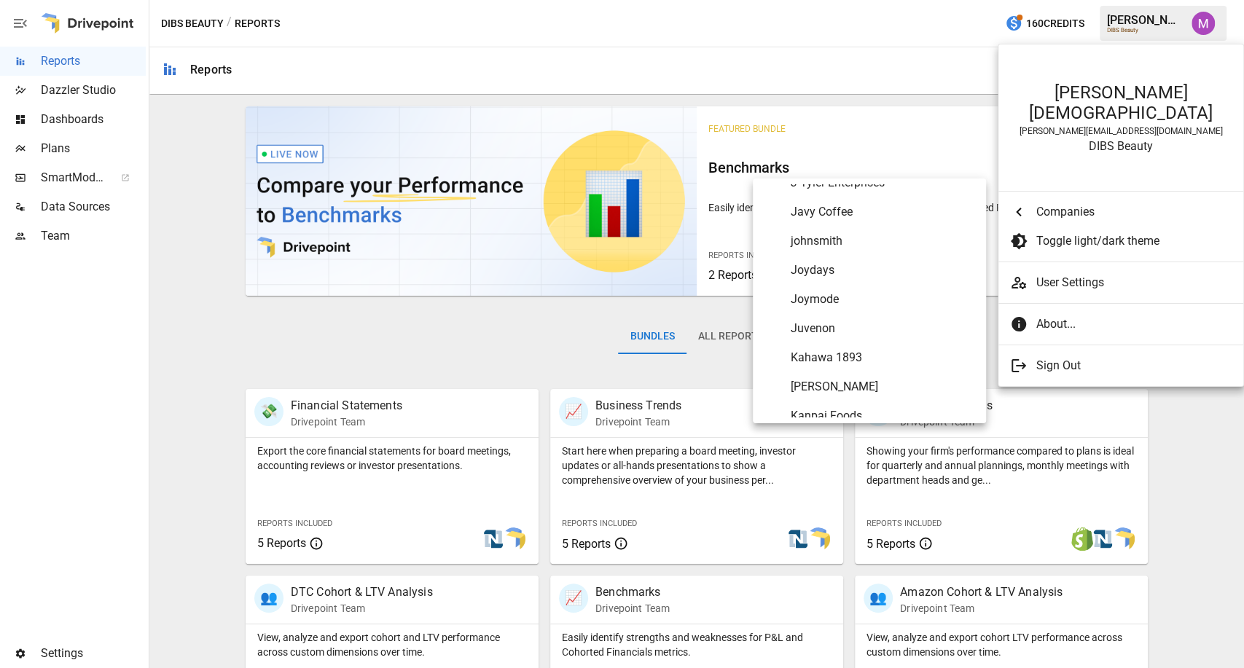
scroll to position [4504, 0]
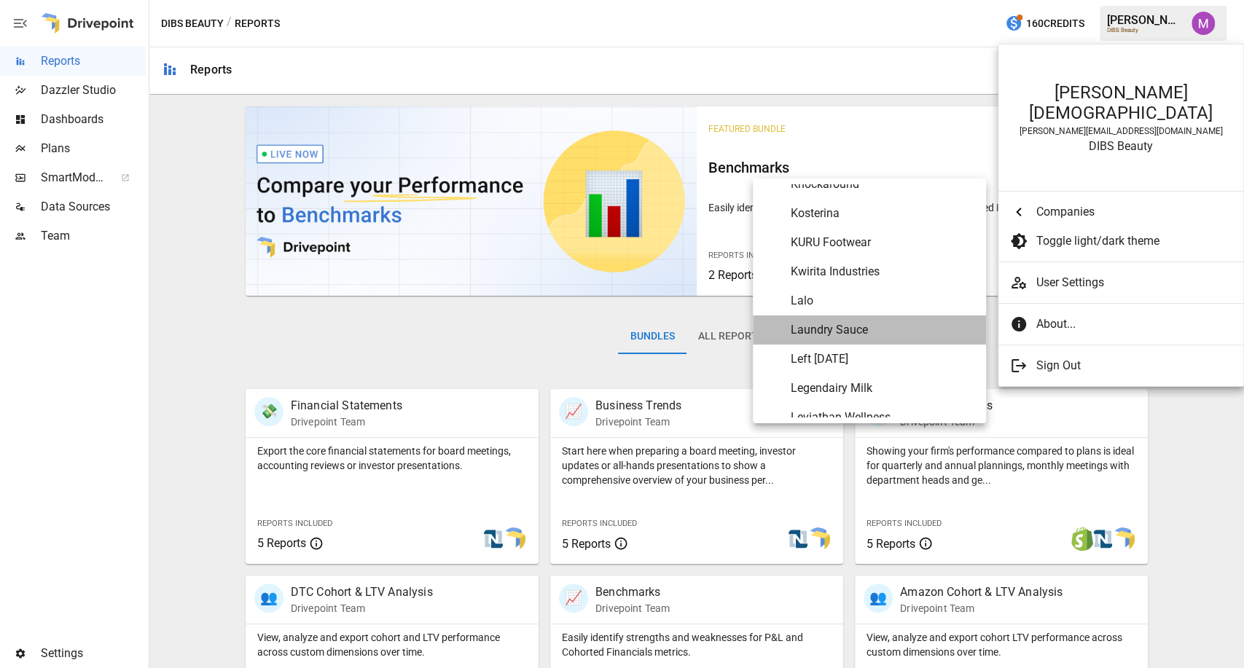
click at [837, 317] on Sauce "Laundry Sauce" at bounding box center [869, 330] width 233 height 29
